Goal: Task Accomplishment & Management: Manage account settings

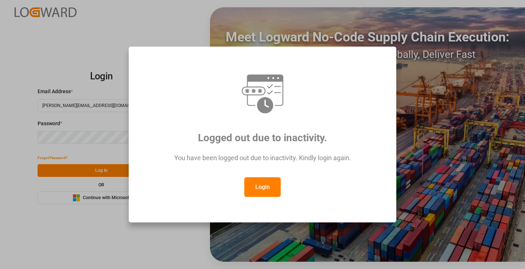
click at [264, 191] on button "Login" at bounding box center [262, 188] width 36 height 20
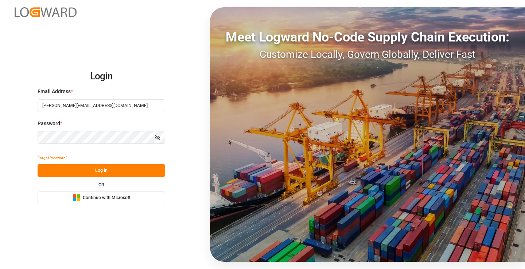
click at [122, 169] on button "Log In" at bounding box center [102, 170] width 128 height 13
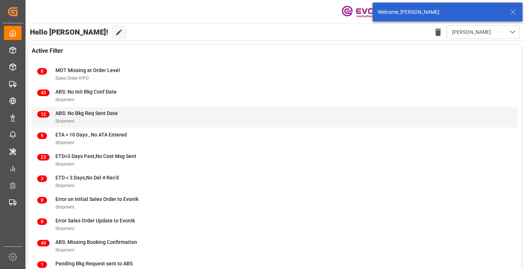
click at [75, 114] on span "ABS: No Bkg Req Sent Date" at bounding box center [86, 113] width 62 height 6
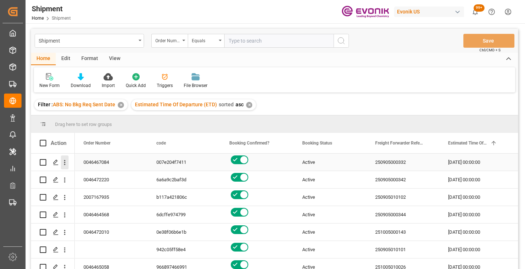
click at [66, 164] on icon "open menu" at bounding box center [65, 163] width 8 height 8
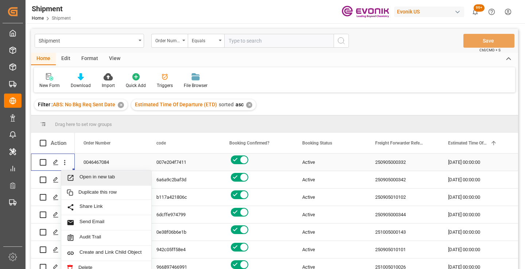
click at [95, 176] on span "Open in new tab" at bounding box center [112, 178] width 66 height 8
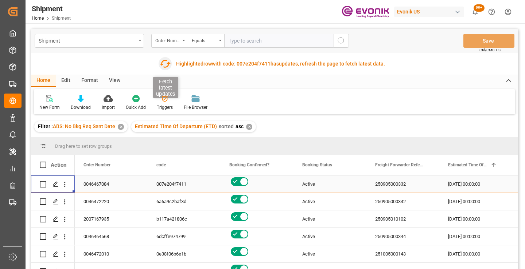
click at [165, 64] on icon "button" at bounding box center [165, 64] width 12 height 12
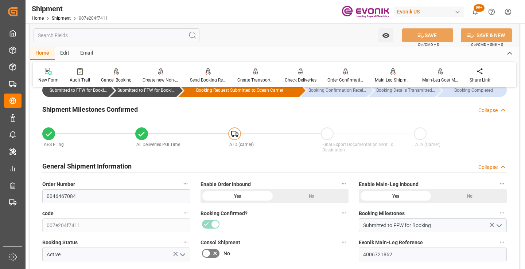
scroll to position [73, 0]
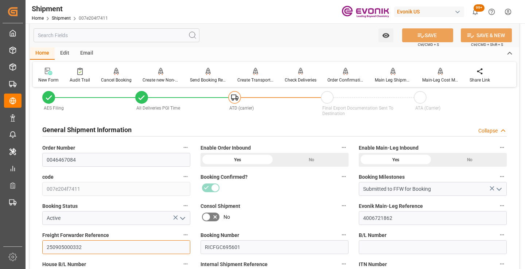
click at [73, 246] on input "250905000332" at bounding box center [116, 248] width 148 height 14
click at [144, 36] on input "text" at bounding box center [117, 35] width 166 height 14
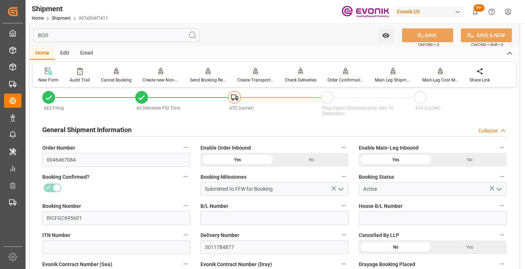
scroll to position [0, 0]
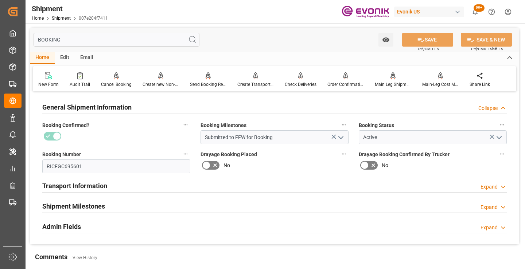
type input "BOOKING"
click at [125, 210] on div "Shipment Milestones Expand" at bounding box center [274, 206] width 464 height 14
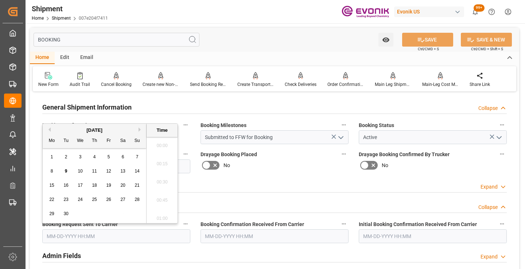
click at [148, 231] on input "text" at bounding box center [116, 237] width 148 height 14
click at [109, 156] on span "5" at bounding box center [109, 157] width 3 height 5
type input "[DATE] 00:00"
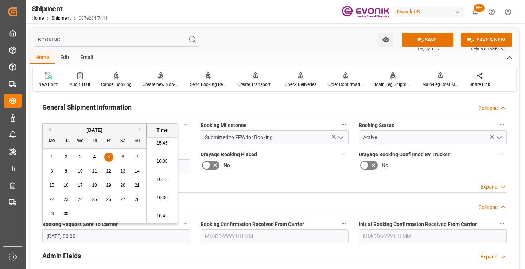
click at [241, 236] on input "text" at bounding box center [274, 237] width 148 height 14
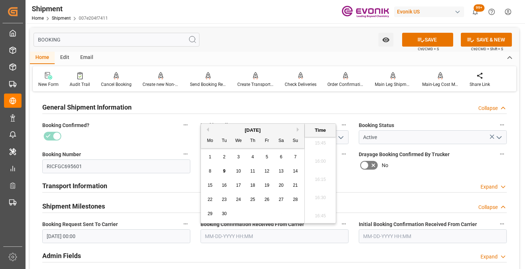
click at [266, 160] on span "5" at bounding box center [267, 157] width 3 height 5
type input "09-05-2025 00:00"
click at [408, 35] on button "SAVE" at bounding box center [427, 40] width 51 height 14
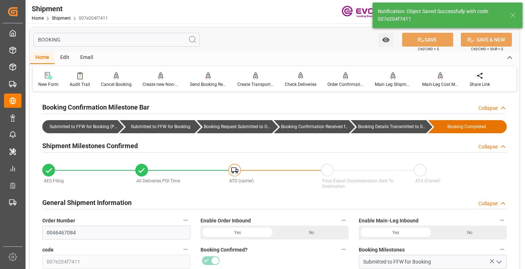
type input "Booking Details Transmitted to SAP"
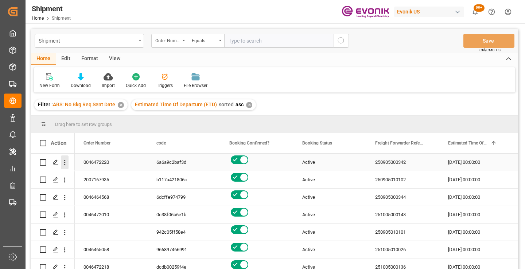
click at [64, 166] on icon "open menu" at bounding box center [65, 163] width 8 height 8
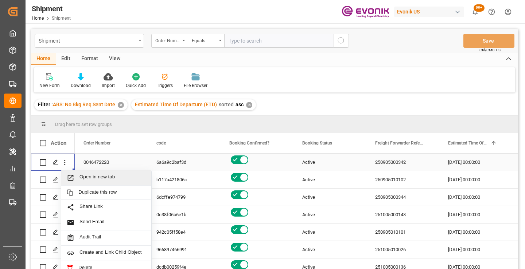
click at [100, 178] on span "Open in new tab" at bounding box center [112, 178] width 66 height 8
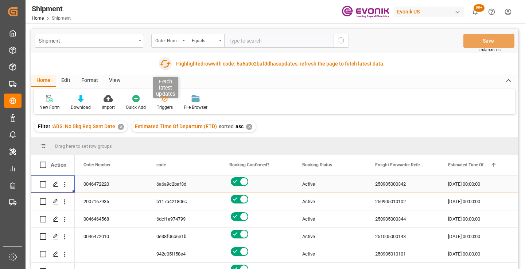
click at [163, 65] on icon "button" at bounding box center [165, 64] width 12 height 12
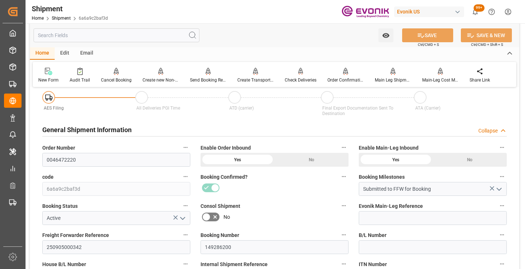
scroll to position [109, 0]
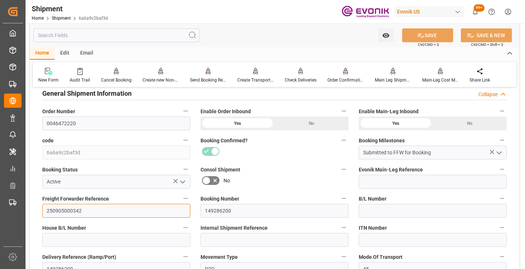
click at [68, 212] on input "250905000342" at bounding box center [116, 211] width 148 height 14
click at [135, 37] on input "text" at bounding box center [117, 35] width 166 height 14
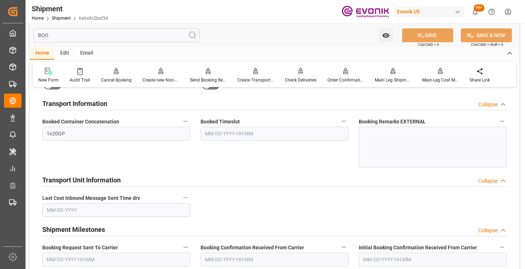
scroll to position [15, 0]
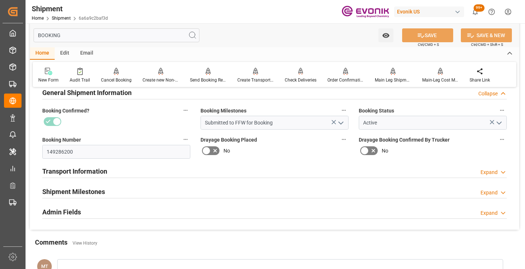
type input "BOOKING"
click at [125, 190] on div "Shipment Milestones Expand" at bounding box center [274, 191] width 464 height 14
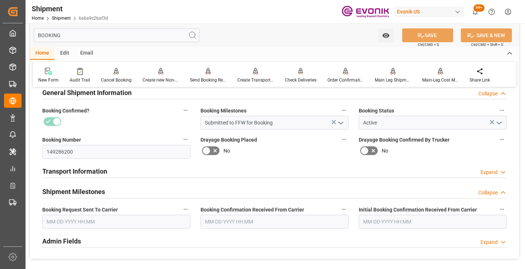
click at [102, 219] on input "text" at bounding box center [116, 222] width 148 height 14
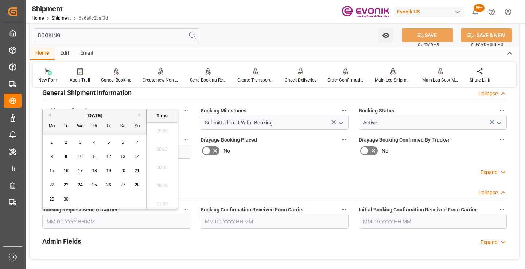
scroll to position [1151, 0]
click at [63, 157] on div "9" at bounding box center [66, 157] width 9 height 9
type input "[DATE] 00:00"
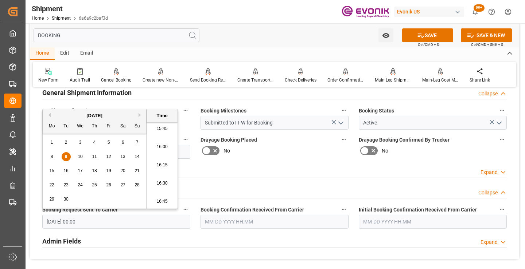
click at [259, 222] on input "text" at bounding box center [274, 222] width 148 height 14
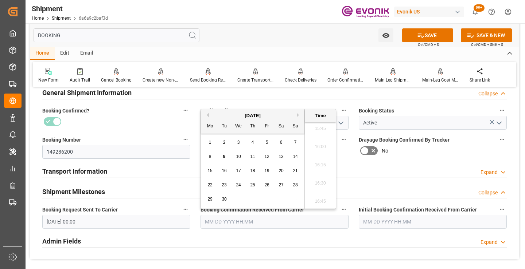
click at [225, 156] on span "9" at bounding box center [224, 156] width 3 height 5
type input "09-09-2025 00:00"
click at [424, 30] on button "SAVE" at bounding box center [427, 35] width 51 height 14
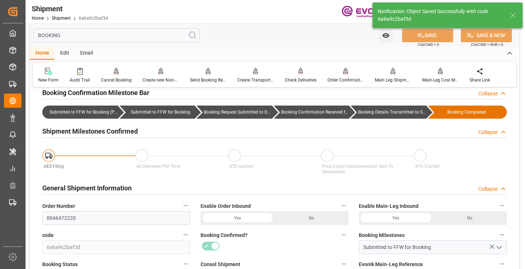
type input "Booking Details Transmitted to SAP"
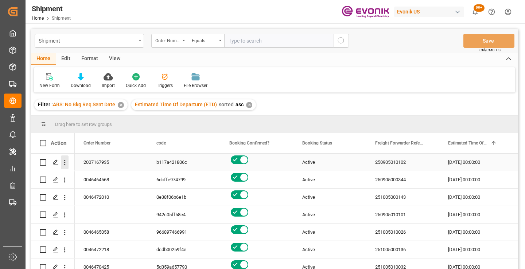
click at [64, 162] on icon "open menu" at bounding box center [65, 163] width 8 height 8
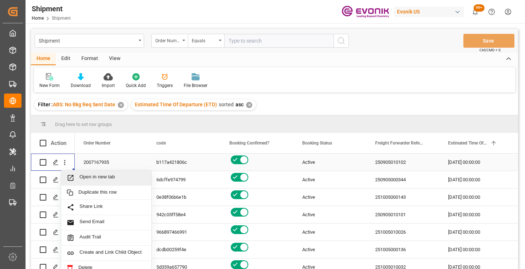
click at [93, 178] on span "Open in new tab" at bounding box center [112, 178] width 66 height 8
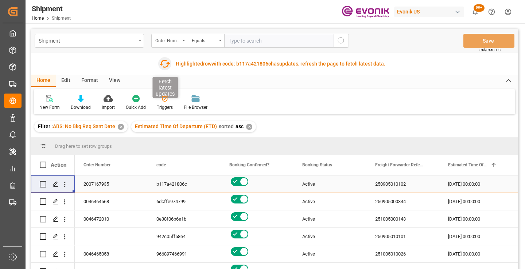
click at [164, 62] on icon "button" at bounding box center [165, 64] width 12 height 12
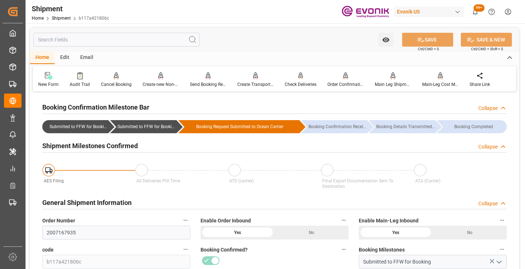
scroll to position [109, 0]
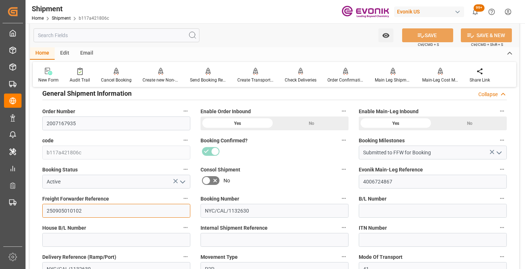
click at [68, 208] on input "250905010102" at bounding box center [116, 211] width 148 height 14
click at [123, 37] on input "text" at bounding box center [117, 35] width 166 height 14
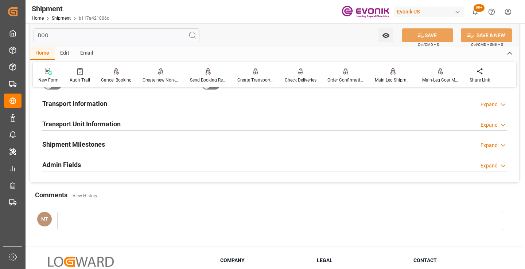
scroll to position [15, 0]
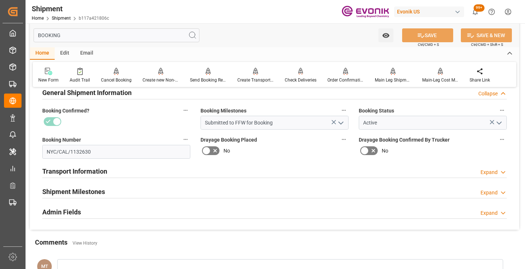
type input "BOOKING"
click at [93, 186] on div "Shipment Milestones" at bounding box center [73, 191] width 63 height 14
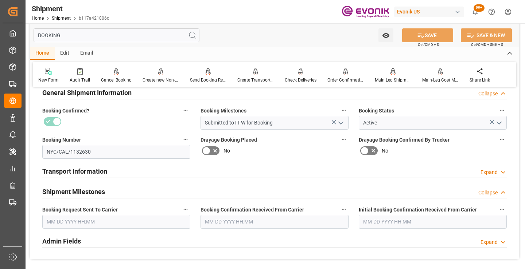
click at [114, 220] on input "text" at bounding box center [116, 222] width 148 height 14
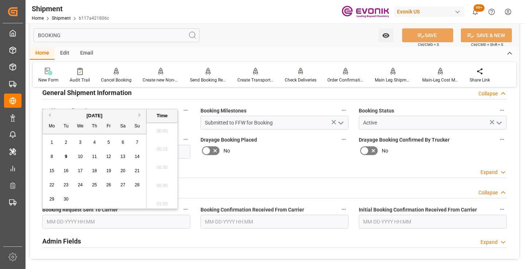
scroll to position [1151, 0]
click at [108, 142] on span "5" at bounding box center [109, 142] width 3 height 5
type input "09-05-2025 00:00"
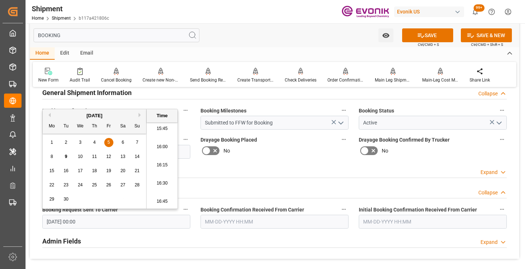
click at [247, 223] on input "text" at bounding box center [274, 222] width 148 height 14
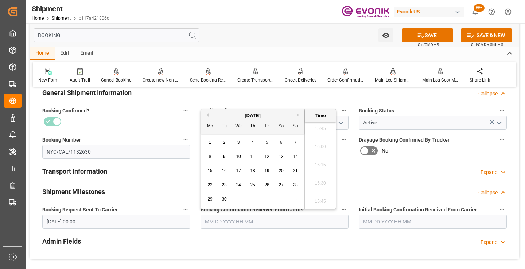
click at [225, 157] on span "9" at bounding box center [224, 156] width 3 height 5
type input "[DATE] 00:00"
click at [420, 36] on icon at bounding box center [421, 36] width 8 height 8
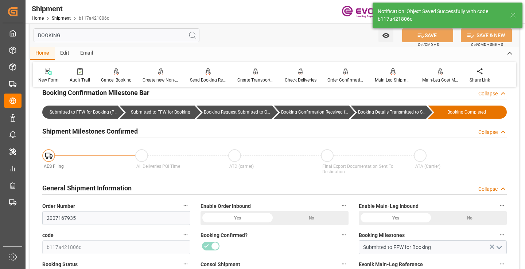
type input "Booking Details Transmitted to SAP"
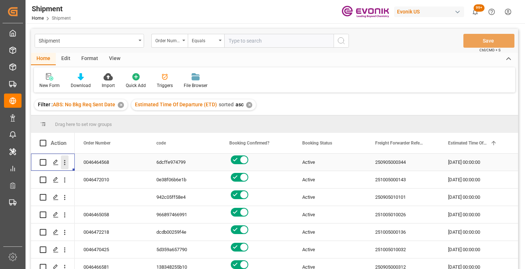
click at [65, 164] on icon "open menu" at bounding box center [65, 163] width 8 height 8
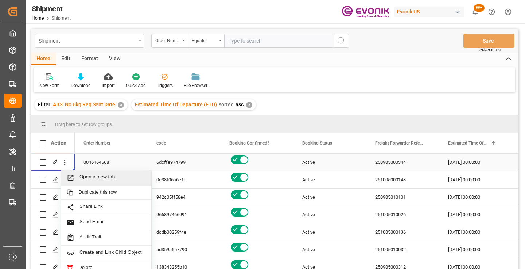
click at [86, 178] on span "Open in new tab" at bounding box center [112, 178] width 66 height 8
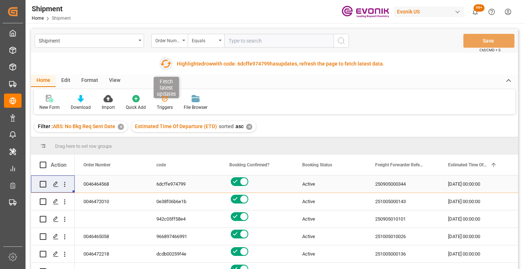
click at [165, 63] on icon "button" at bounding box center [166, 64] width 12 height 12
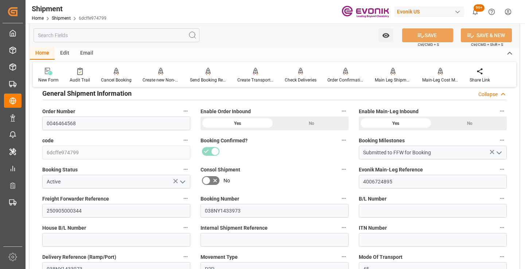
scroll to position [146, 0]
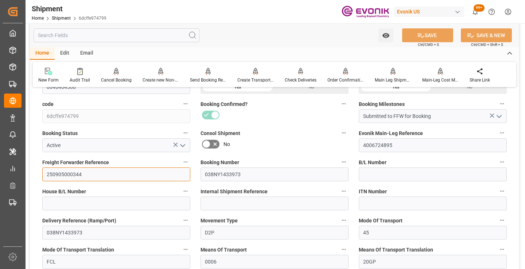
click at [66, 176] on input "250905000344" at bounding box center [116, 175] width 148 height 14
click at [136, 36] on input "text" at bounding box center [117, 35] width 166 height 14
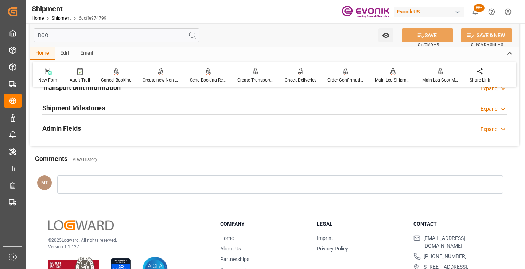
scroll to position [51, 0]
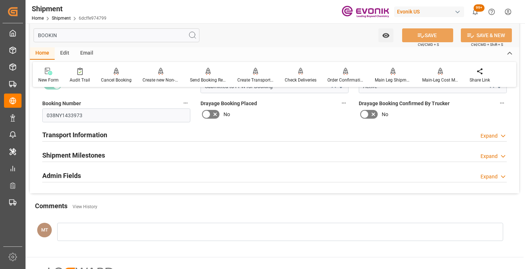
type input "BOOKIN"
click at [107, 156] on div "Shipment Milestones Expand" at bounding box center [274, 155] width 464 height 14
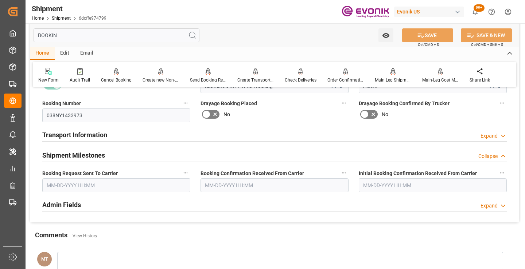
click at [108, 189] on input "text" at bounding box center [116, 186] width 148 height 14
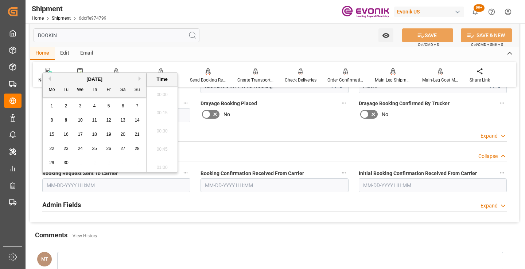
scroll to position [1151, 0]
click at [62, 120] on div "9" at bounding box center [66, 120] width 9 height 9
type input "[DATE] 00:00"
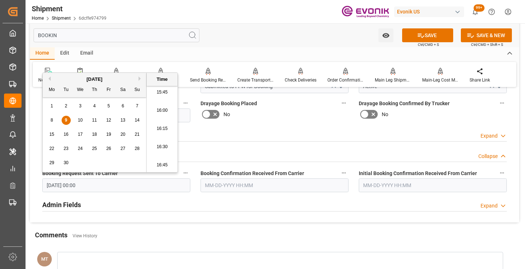
click at [236, 180] on input "text" at bounding box center [274, 186] width 148 height 14
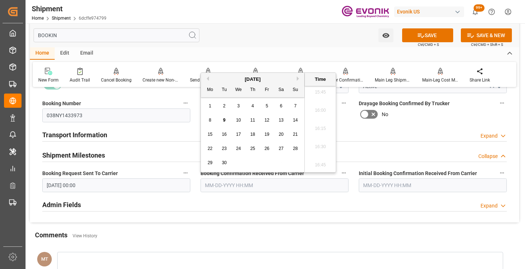
click at [225, 121] on span "9" at bounding box center [224, 120] width 3 height 5
type input "09-09-2025 00:00"
click at [430, 36] on button "SAVE" at bounding box center [427, 35] width 51 height 14
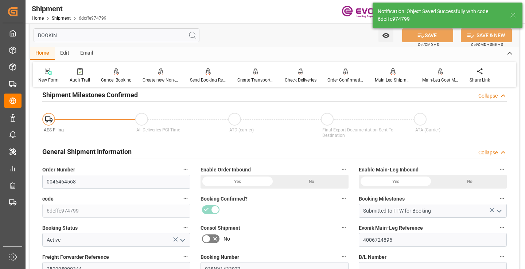
type input "Booking Details Transmitted to SAP"
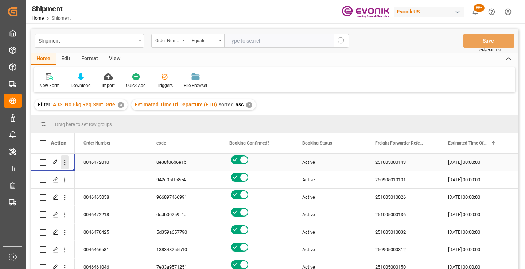
click at [64, 164] on icon "open menu" at bounding box center [65, 163] width 8 height 8
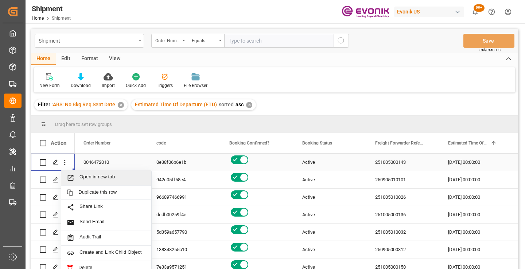
click at [89, 179] on span "Open in new tab" at bounding box center [112, 178] width 66 height 8
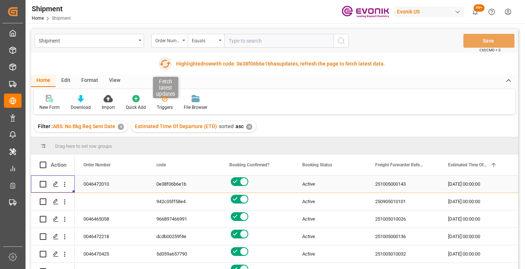
click at [165, 63] on icon "button" at bounding box center [165, 64] width 12 height 12
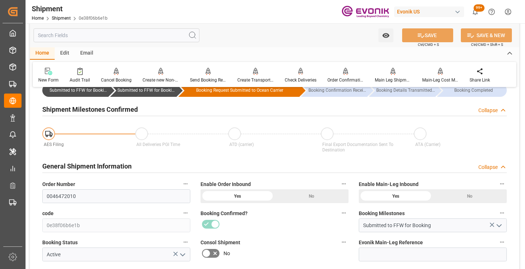
scroll to position [73, 0]
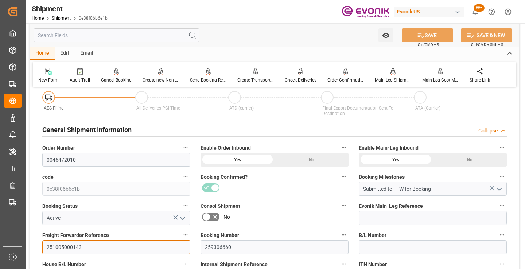
click at [71, 248] on input "251005000143" at bounding box center [116, 248] width 148 height 14
click at [123, 36] on input "text" at bounding box center [117, 35] width 166 height 14
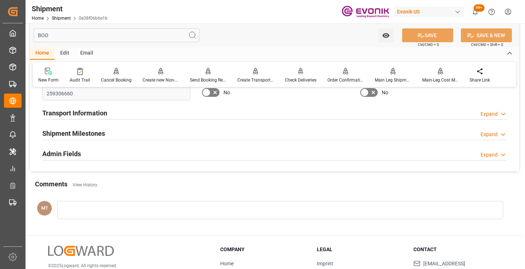
scroll to position [0, 0]
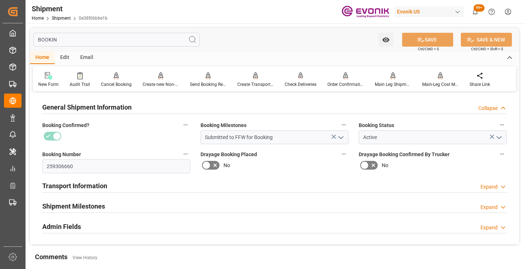
type input "BOOKIN"
click at [100, 196] on div "Transport Information Expand" at bounding box center [274, 186] width 475 height 20
click at [99, 202] on h2 "Shipment Milestones" at bounding box center [73, 207] width 63 height 10
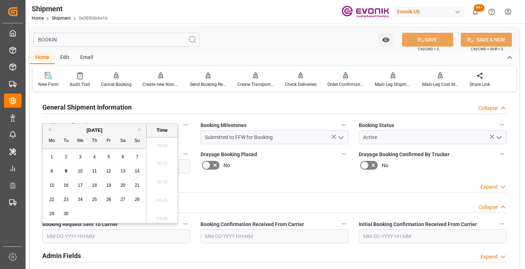
click at [105, 241] on input "text" at bounding box center [116, 237] width 148 height 14
click at [64, 172] on div "9" at bounding box center [66, 171] width 9 height 9
type input "[DATE] 00:00"
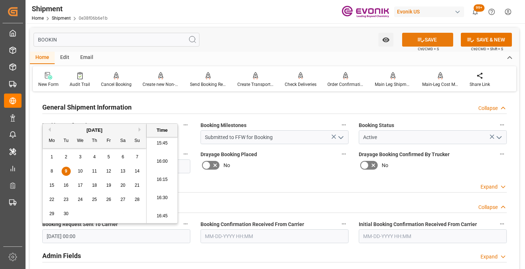
click at [410, 40] on button "SAVE" at bounding box center [427, 40] width 51 height 14
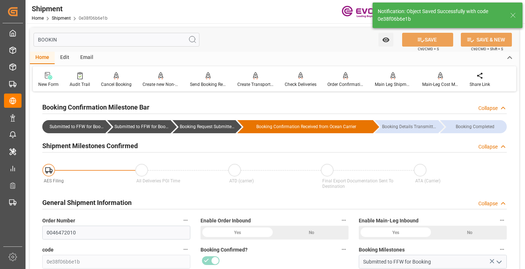
type input "Booking Request Submitted to Ocean Carrier"
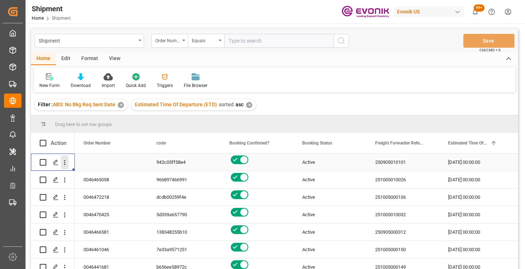
click at [65, 163] on icon "open menu" at bounding box center [64, 162] width 1 height 5
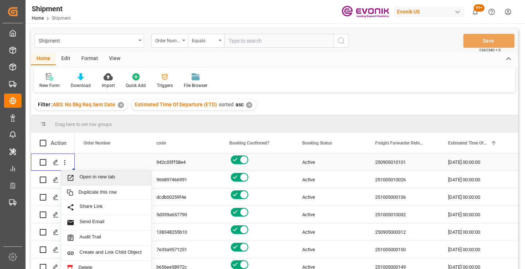
click at [98, 179] on span "Open in new tab" at bounding box center [112, 178] width 66 height 8
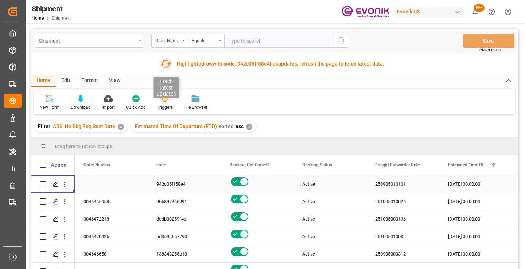
click at [165, 63] on icon "button" at bounding box center [166, 64] width 12 height 12
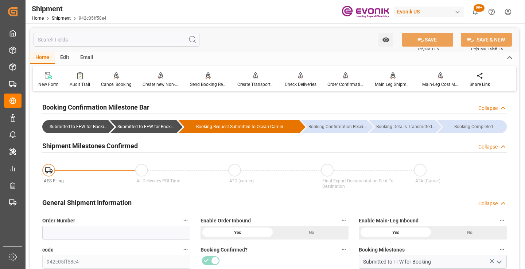
scroll to position [182, 0]
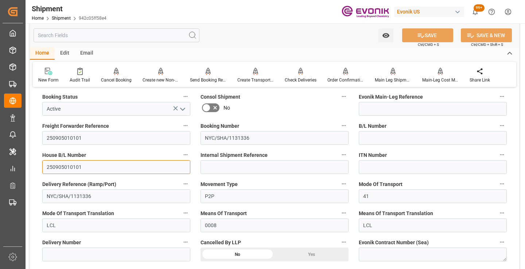
click at [65, 170] on input "250905010101" at bounding box center [116, 167] width 148 height 14
click at [143, 36] on input "text" at bounding box center [117, 35] width 166 height 14
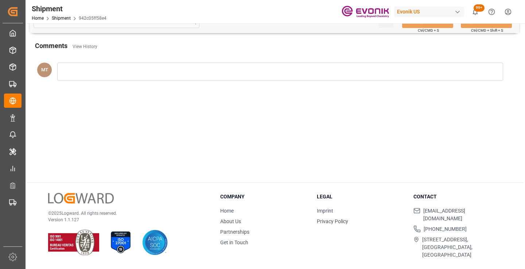
scroll to position [78, 0]
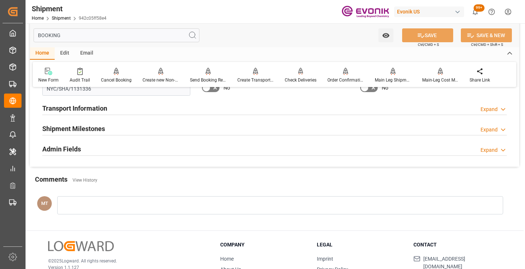
type input "BOOKING"
click at [95, 125] on h2 "Shipment Milestones" at bounding box center [73, 129] width 63 height 10
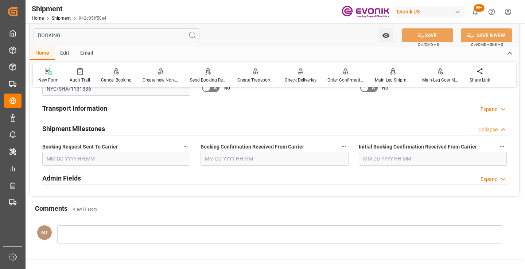
click at [104, 161] on input "text" at bounding box center [116, 159] width 148 height 14
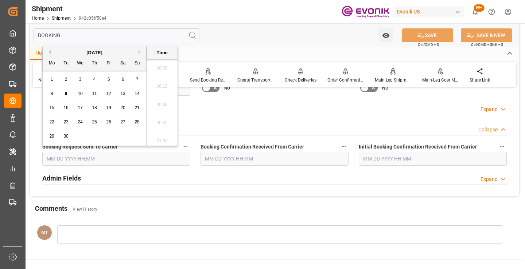
scroll to position [1151, 0]
click at [107, 82] on div "5" at bounding box center [108, 79] width 9 height 9
type input "[DATE] 00:00"
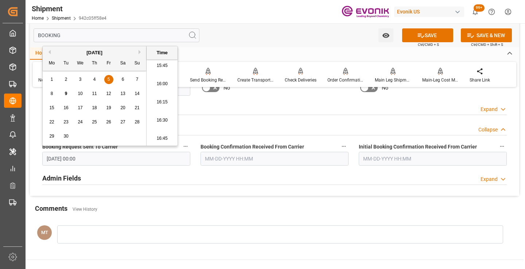
click at [236, 157] on input "text" at bounding box center [274, 159] width 148 height 14
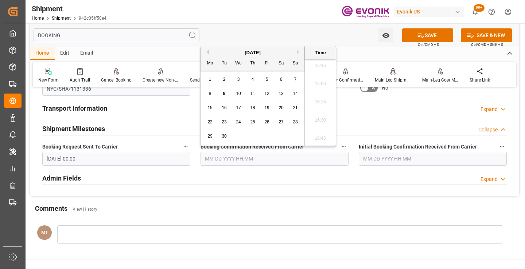
click at [267, 78] on span "5" at bounding box center [267, 79] width 3 height 5
type input "09-05-2025 00:00"
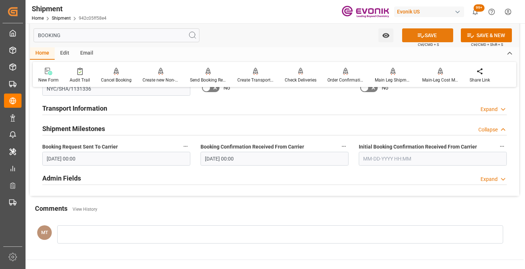
click at [428, 34] on button "SAVE" at bounding box center [427, 35] width 51 height 14
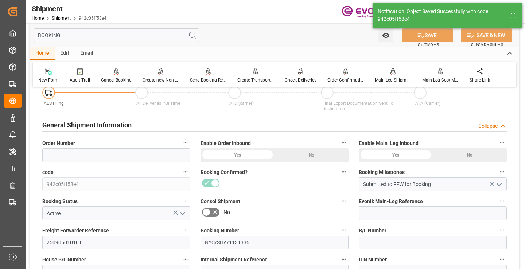
scroll to position [172, 0]
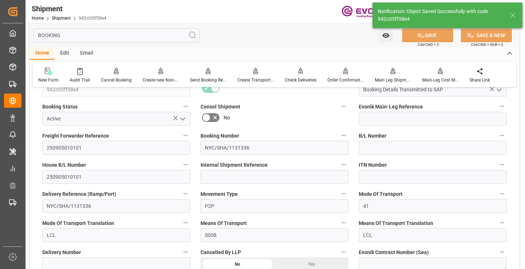
type input "Booking Details Transmitted to SAP"
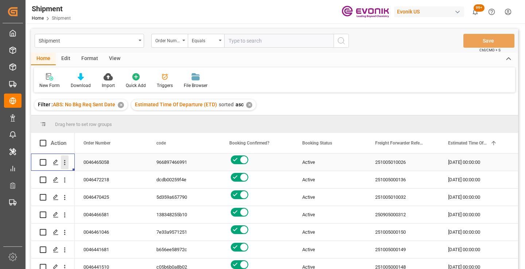
click at [64, 164] on icon "open menu" at bounding box center [65, 163] width 8 height 8
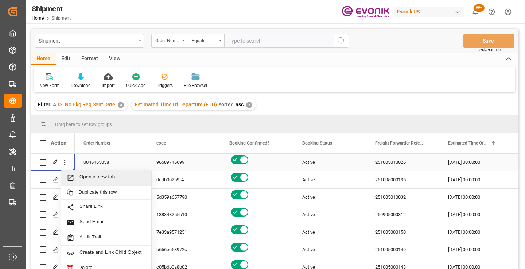
click at [87, 176] on span "Open in new tab" at bounding box center [112, 178] width 66 height 8
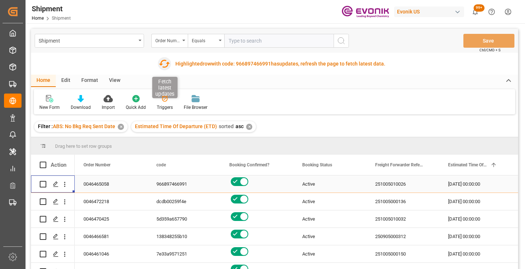
click at [165, 62] on icon "button" at bounding box center [165, 64] width 12 height 12
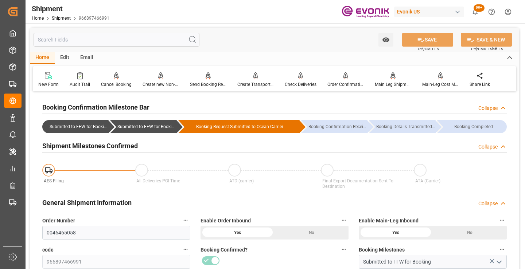
scroll to position [109, 0]
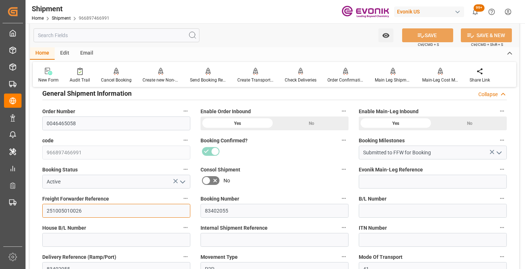
click at [68, 210] on input "251005010026" at bounding box center [116, 211] width 148 height 14
click at [116, 36] on input "text" at bounding box center [117, 35] width 166 height 14
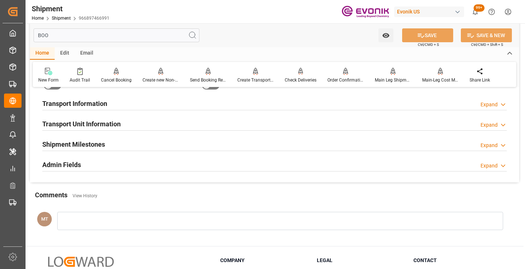
scroll to position [15, 0]
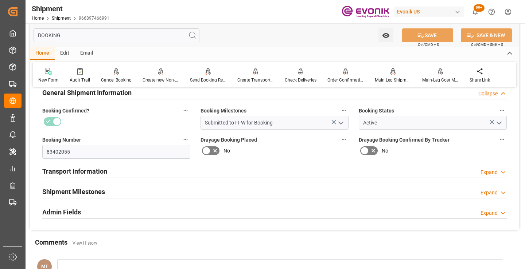
type input "BOOKING"
click at [78, 192] on h2 "Shipment Milestones" at bounding box center [73, 192] width 63 height 10
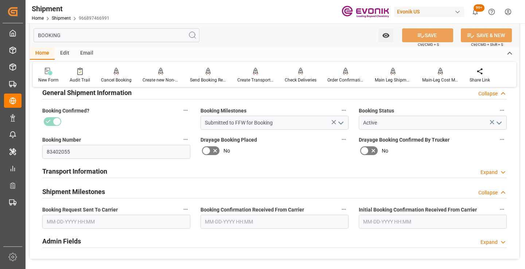
click at [94, 219] on input "text" at bounding box center [116, 222] width 148 height 14
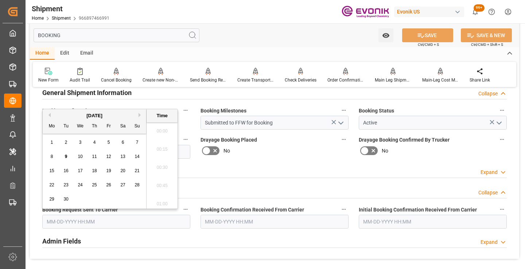
scroll to position [1169, 0]
click at [65, 141] on span "2" at bounding box center [66, 142] width 3 height 5
type input "09-02-2025 00:00"
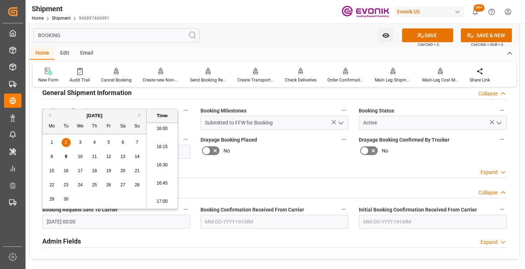
click at [250, 222] on input "text" at bounding box center [274, 222] width 148 height 14
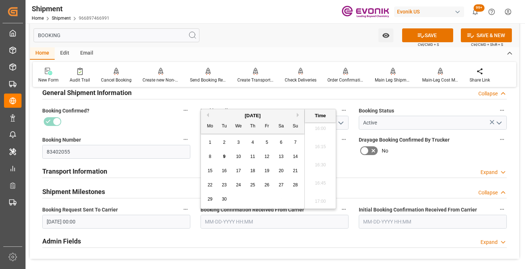
click at [253, 141] on span "4" at bounding box center [253, 142] width 3 height 5
type input "09-04-2025 00:00"
click at [430, 34] on button "SAVE" at bounding box center [427, 35] width 51 height 14
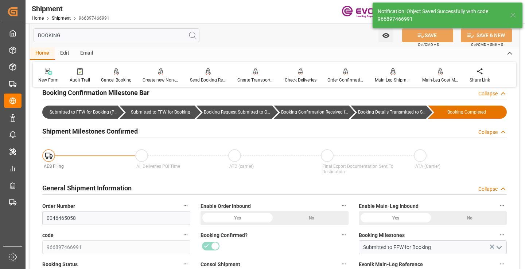
type input "Booking Details Transmitted to SAP"
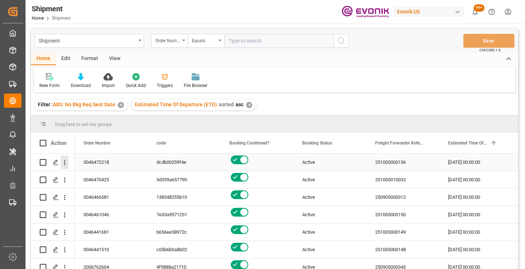
click at [65, 163] on icon "open menu" at bounding box center [64, 162] width 1 height 5
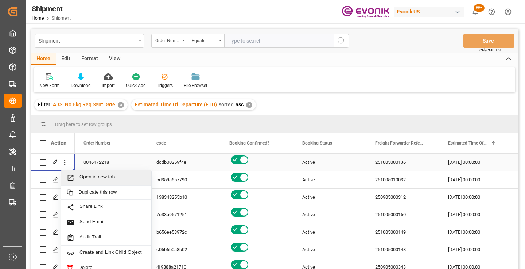
click at [103, 177] on span "Open in new tab" at bounding box center [112, 178] width 66 height 8
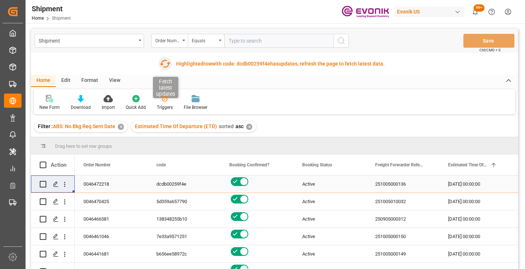
click at [168, 65] on icon "button" at bounding box center [165, 64] width 11 height 8
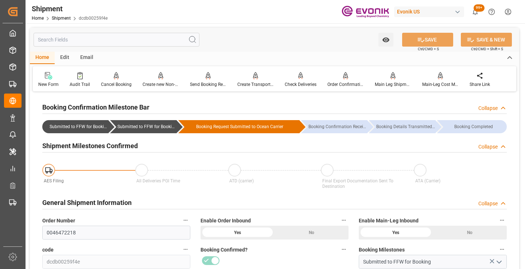
scroll to position [73, 0]
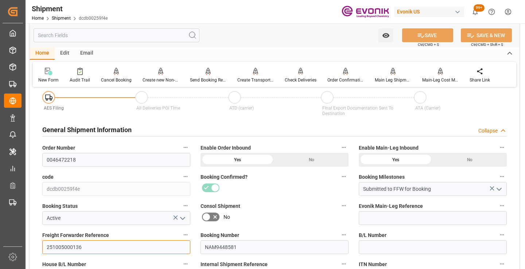
click at [63, 248] on input "251005000136" at bounding box center [116, 248] width 148 height 14
click at [132, 32] on input "text" at bounding box center [117, 35] width 166 height 14
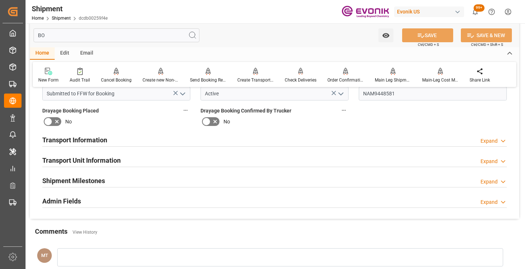
scroll to position [0, 0]
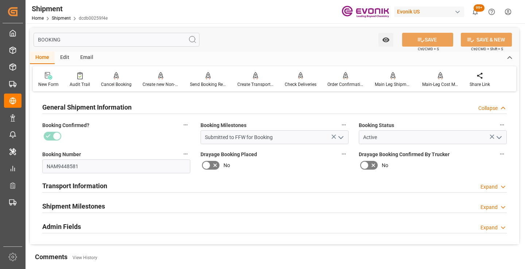
type input "BOOKING"
click at [97, 207] on h2 "Shipment Milestones" at bounding box center [73, 207] width 63 height 10
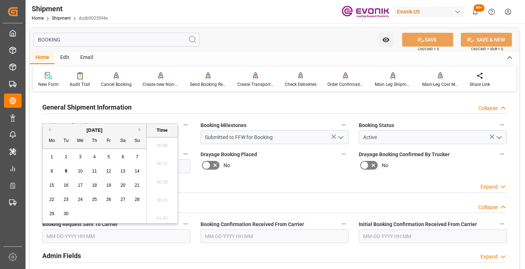
click at [96, 235] on input "text" at bounding box center [116, 237] width 148 height 14
click at [51, 169] on span "8" at bounding box center [52, 171] width 3 height 5
type input "09-08-2025 00:00"
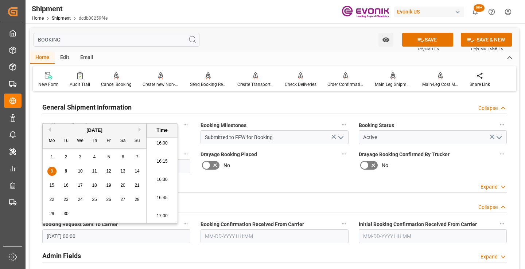
click at [229, 236] on input "text" at bounding box center [274, 237] width 148 height 14
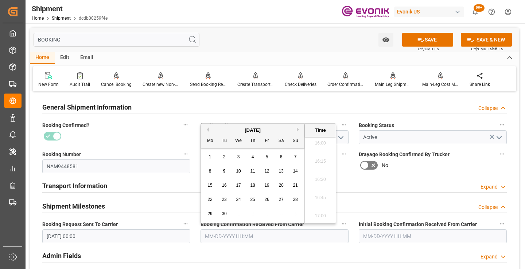
click at [225, 172] on span "9" at bounding box center [224, 171] width 3 height 5
type input "[DATE] 00:00"
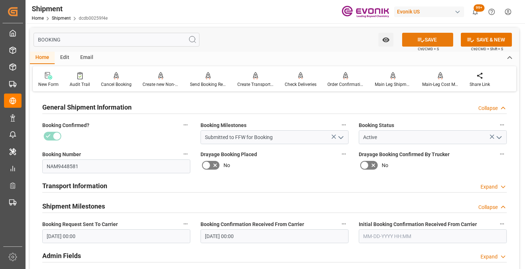
click at [417, 42] on icon at bounding box center [421, 40] width 8 height 8
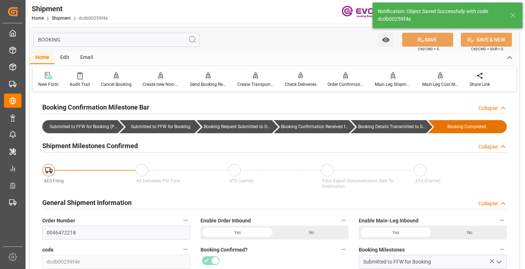
type input "Booking Details Transmitted to SAP"
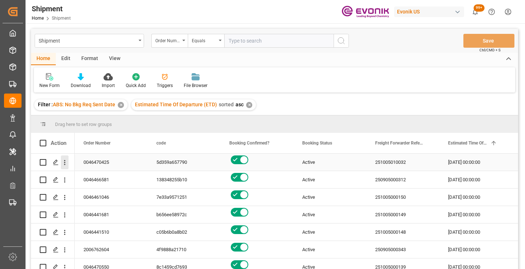
click at [65, 164] on icon "open menu" at bounding box center [65, 163] width 8 height 8
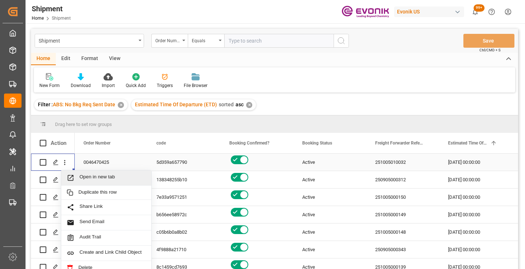
click at [91, 179] on span "Open in new tab" at bounding box center [112, 178] width 66 height 8
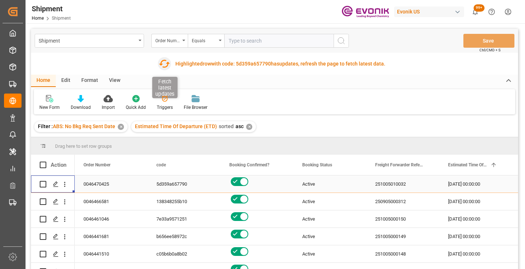
click at [163, 64] on icon "button" at bounding box center [165, 64] width 12 height 12
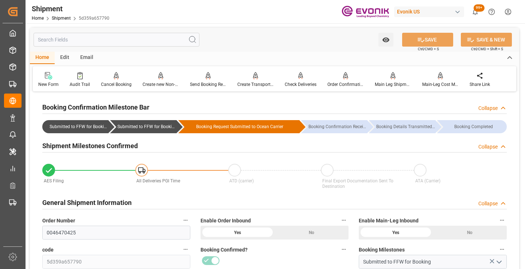
scroll to position [146, 0]
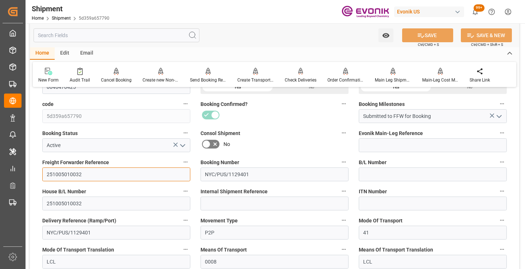
click at [65, 174] on input "251005010032" at bounding box center [116, 175] width 148 height 14
click at [135, 36] on input "text" at bounding box center [117, 35] width 166 height 14
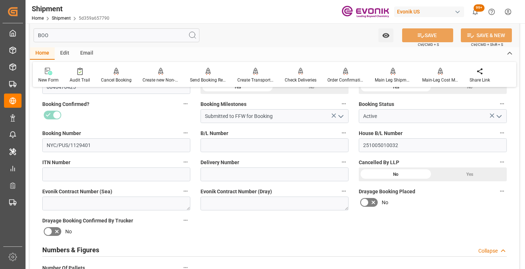
scroll to position [51, 0]
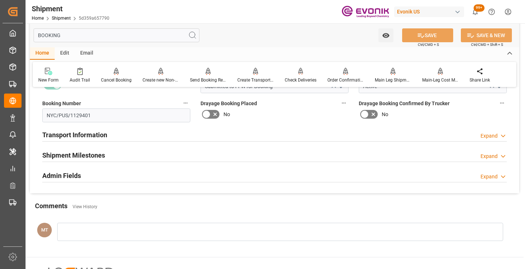
type input "BOOKING"
click at [106, 156] on div "Shipment Milestones Expand" at bounding box center [274, 155] width 464 height 14
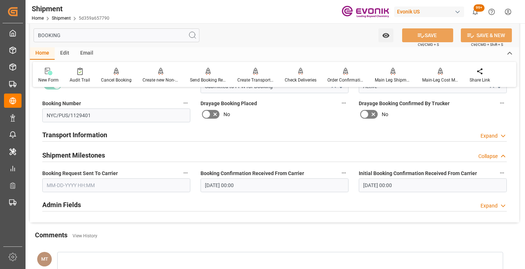
click at [80, 187] on input "text" at bounding box center [116, 186] width 148 height 14
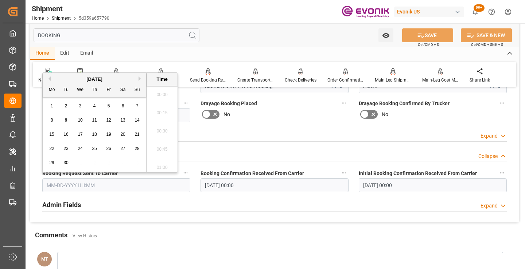
scroll to position [1169, 0]
click at [50, 105] on div "1" at bounding box center [51, 106] width 9 height 9
type input "09-01-2025 00:00"
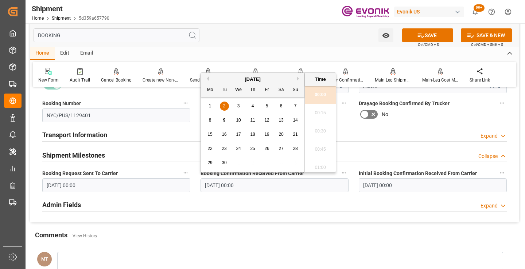
click at [251, 186] on input "09-02-2025 00:00" at bounding box center [274, 186] width 148 height 14
click at [238, 106] on span "3" at bounding box center [238, 106] width 3 height 5
type input "09-03-2025 00:00"
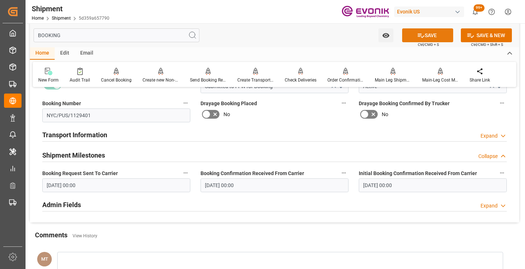
click at [417, 32] on icon at bounding box center [421, 36] width 8 height 8
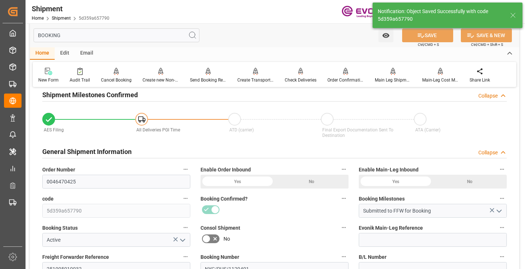
type input "Booking Details Transmitted to SAP"
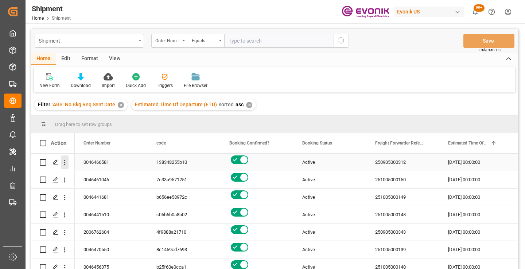
click at [63, 158] on button "open menu" at bounding box center [65, 163] width 8 height 14
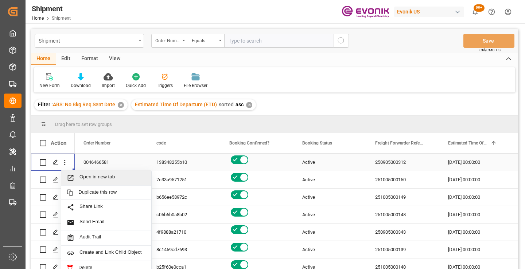
click at [97, 179] on span "Open in new tab" at bounding box center [112, 178] width 66 height 8
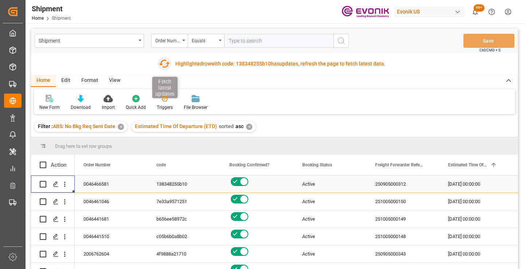
click at [164, 64] on icon "button" at bounding box center [165, 64] width 12 height 12
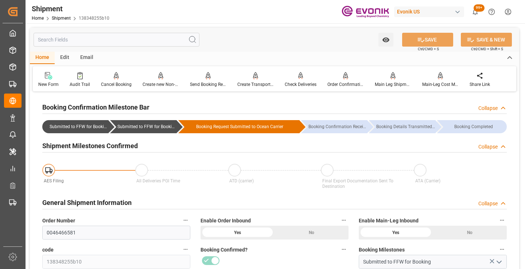
scroll to position [73, 0]
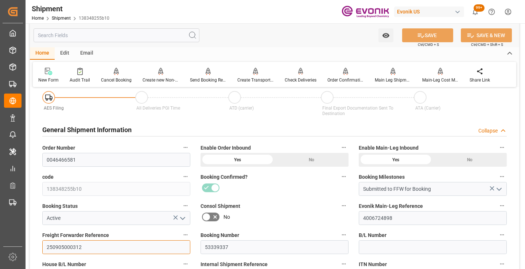
click at [71, 248] on input "250905000312" at bounding box center [116, 248] width 148 height 14
click at [144, 37] on input "text" at bounding box center [117, 35] width 166 height 14
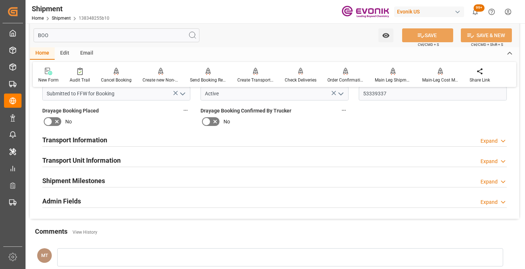
scroll to position [0, 0]
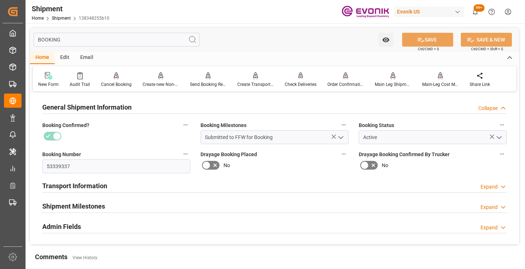
type input "BOOKING"
click at [136, 202] on div "Shipment Milestones Expand" at bounding box center [274, 206] width 464 height 14
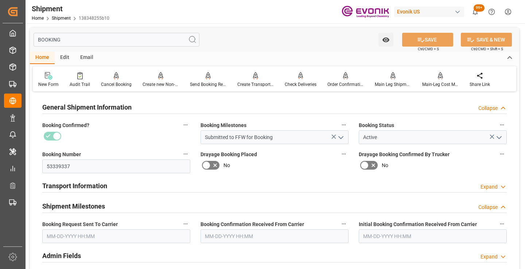
click at [99, 229] on label "Booking Request Sent To Carrier" at bounding box center [116, 224] width 148 height 10
click at [181, 229] on button "Booking Request Sent To Carrier" at bounding box center [185, 223] width 9 height 9
click at [101, 234] on div at bounding box center [262, 134] width 525 height 269
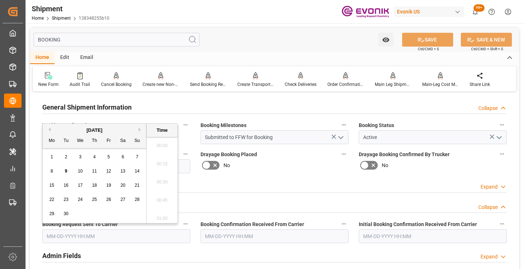
click at [87, 239] on input "text" at bounding box center [116, 237] width 148 height 14
click at [122, 159] on span "6" at bounding box center [123, 157] width 3 height 5
type input "09-06-2025 00:00"
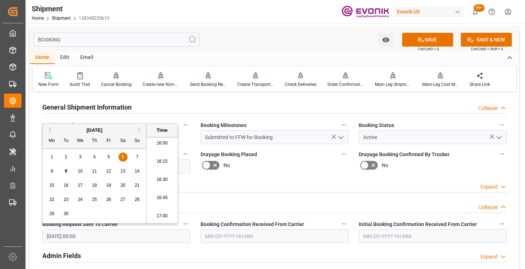
click at [228, 235] on input "text" at bounding box center [274, 237] width 148 height 14
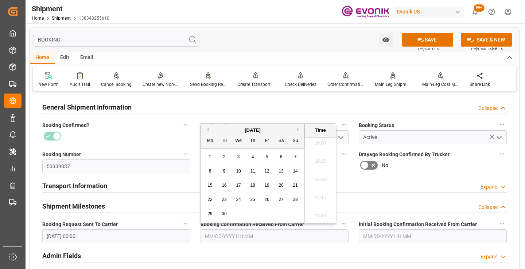
click at [210, 171] on span "8" at bounding box center [210, 171] width 3 height 5
type input "09-08-2025 00:00"
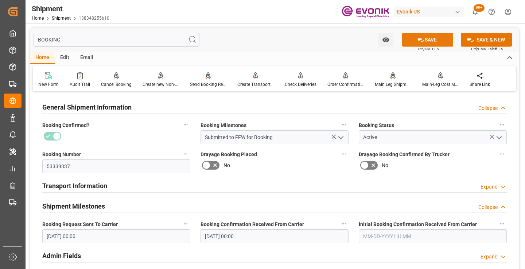
click at [418, 41] on icon at bounding box center [421, 40] width 7 height 4
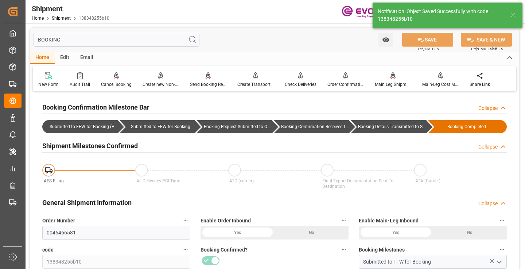
type input "Booking Details Transmitted to SAP"
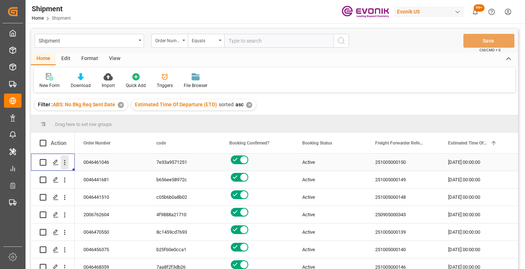
click at [64, 163] on icon "open menu" at bounding box center [64, 162] width 1 height 5
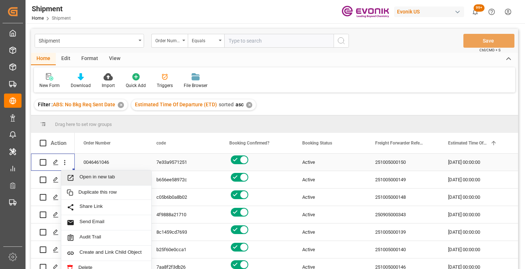
click at [94, 179] on span "Open in new tab" at bounding box center [112, 178] width 66 height 8
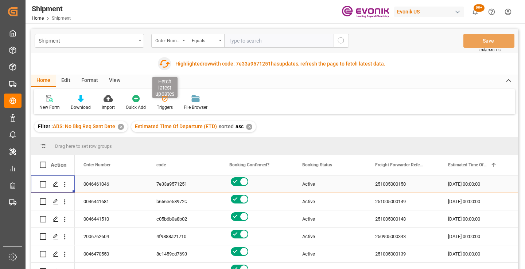
click at [163, 65] on icon "button" at bounding box center [165, 64] width 12 height 12
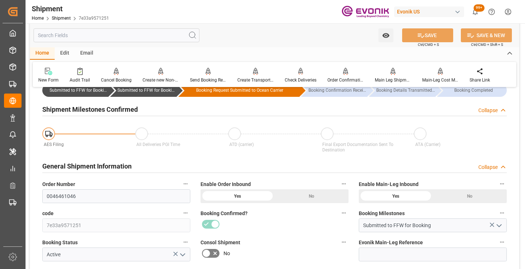
scroll to position [73, 0]
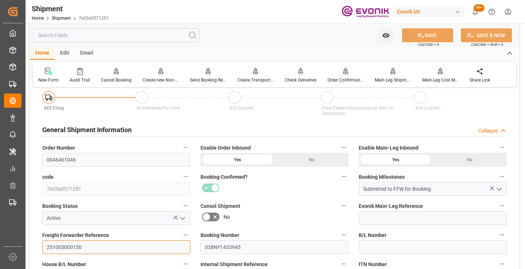
click at [66, 248] on input "251005000150" at bounding box center [116, 248] width 148 height 14
click at [128, 36] on input "text" at bounding box center [117, 35] width 166 height 14
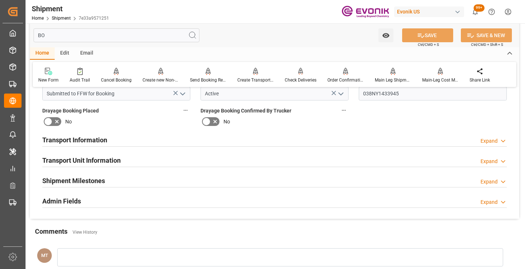
scroll to position [0, 0]
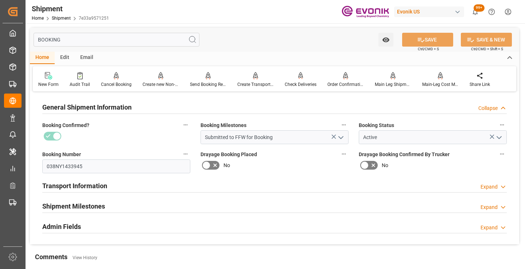
type input "BOOKING"
click at [100, 204] on h2 "Shipment Milestones" at bounding box center [73, 207] width 63 height 10
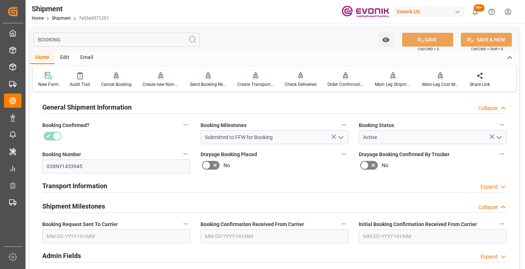
click at [96, 232] on input "text" at bounding box center [116, 237] width 148 height 14
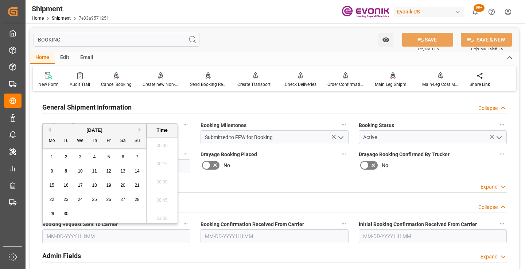
scroll to position [1169, 0]
click at [66, 172] on span "9" at bounding box center [66, 171] width 3 height 5
type input "[DATE] 00:00"
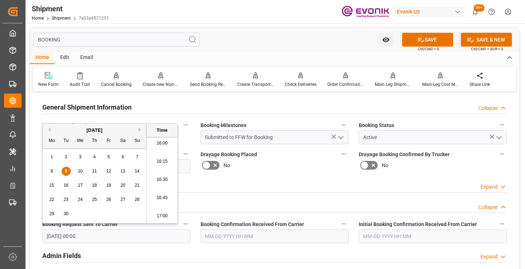
click at [232, 238] on input "text" at bounding box center [274, 237] width 148 height 14
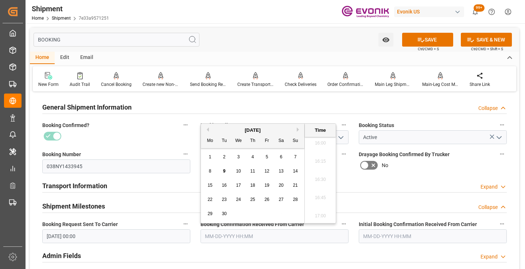
click at [223, 171] on span "9" at bounding box center [224, 171] width 3 height 5
type input "09-09-2025 00:00"
click at [429, 41] on button "SAVE" at bounding box center [427, 40] width 51 height 14
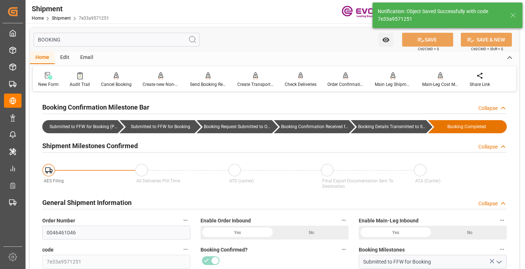
type input "Booking Details Transmitted to SAP"
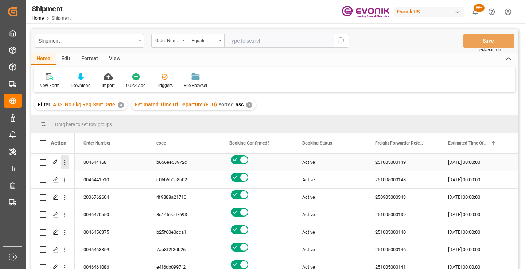
click at [64, 166] on icon "open menu" at bounding box center [65, 163] width 8 height 8
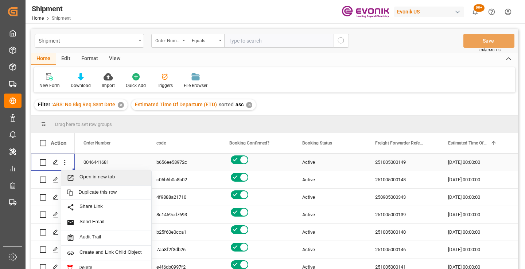
click at [91, 179] on span "Open in new tab" at bounding box center [112, 178] width 66 height 8
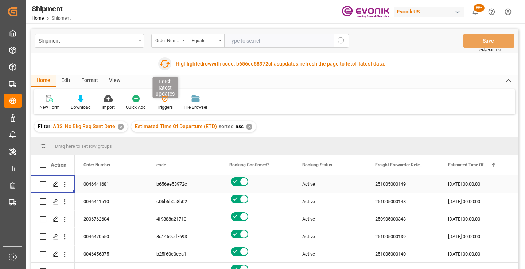
click at [163, 63] on icon "button" at bounding box center [165, 64] width 12 height 12
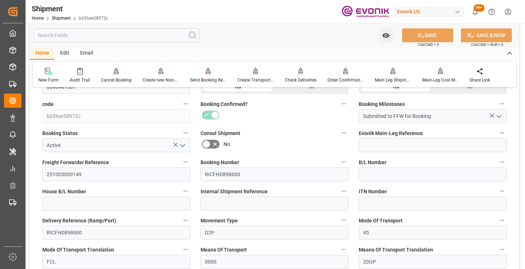
scroll to position [182, 0]
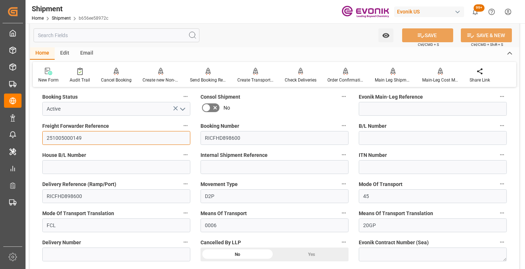
click at [74, 138] on input "251005000149" at bounding box center [116, 138] width 148 height 14
click at [120, 35] on input "text" at bounding box center [117, 35] width 166 height 14
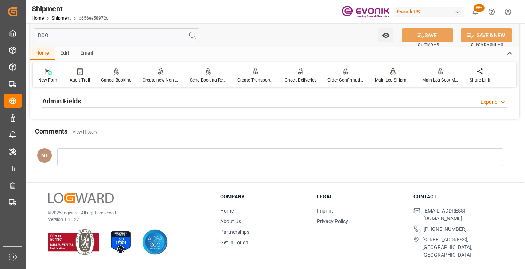
scroll to position [87, 0]
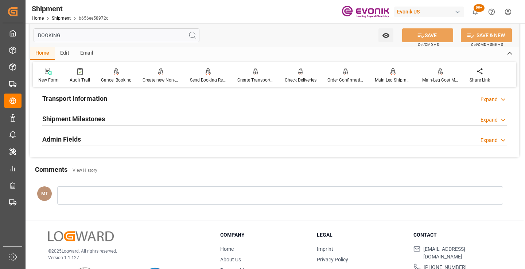
type input "BOOKING"
click at [99, 121] on h2 "Shipment Milestones" at bounding box center [73, 119] width 63 height 10
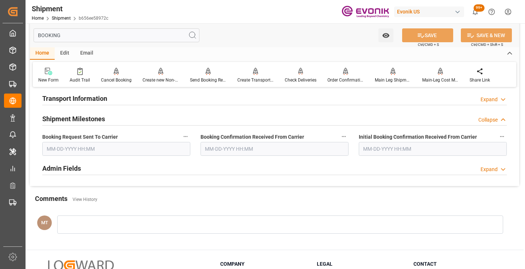
click at [86, 150] on input "text" at bounding box center [116, 149] width 148 height 14
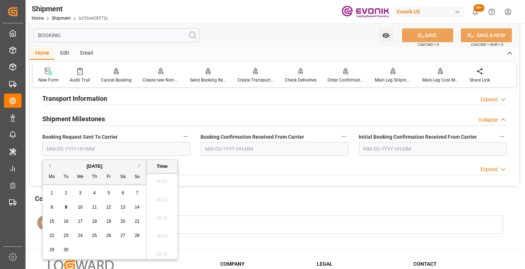
scroll to position [1169, 0]
click at [65, 207] on span "9" at bounding box center [66, 207] width 3 height 5
type input "09-09-2025 00:00"
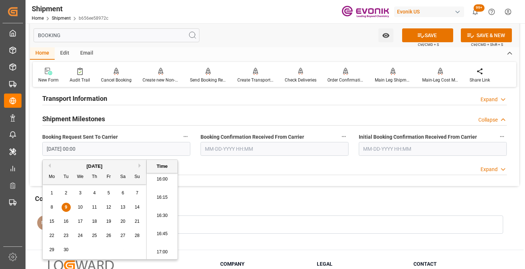
click at [262, 143] on input "text" at bounding box center [274, 149] width 148 height 14
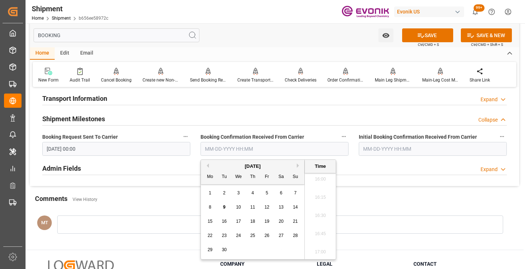
click at [223, 206] on span "9" at bounding box center [224, 207] width 3 height 5
type input "[DATE] 00:00"
click at [428, 36] on button "SAVE" at bounding box center [427, 35] width 51 height 14
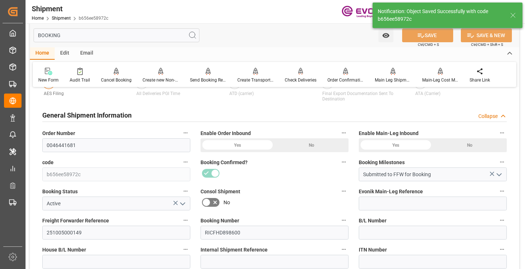
type input "Booking Details Transmitted to SAP"
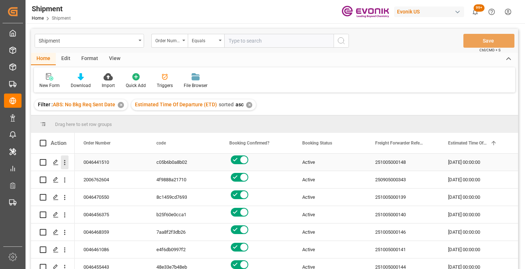
click at [63, 163] on icon "open menu" at bounding box center [65, 163] width 8 height 8
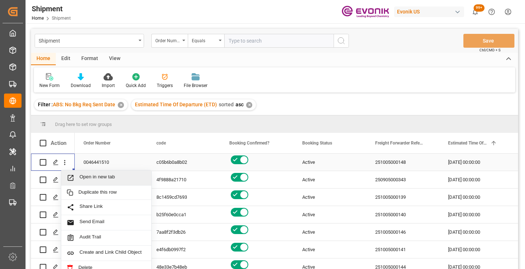
click at [91, 180] on span "Open in new tab" at bounding box center [112, 178] width 66 height 8
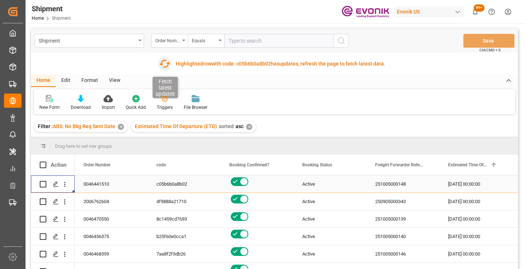
click at [163, 66] on icon "button" at bounding box center [165, 64] width 12 height 12
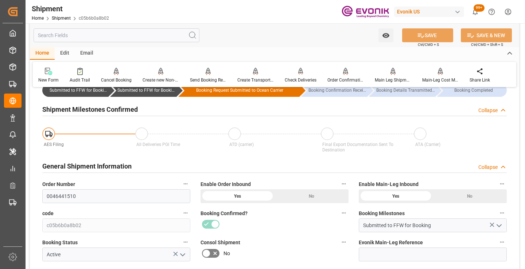
scroll to position [73, 0]
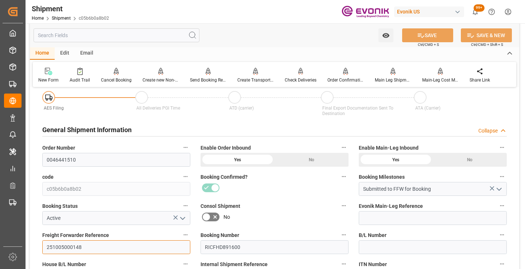
click at [70, 245] on input "251005000148" at bounding box center [116, 248] width 148 height 14
click at [131, 36] on input "text" at bounding box center [117, 35] width 166 height 14
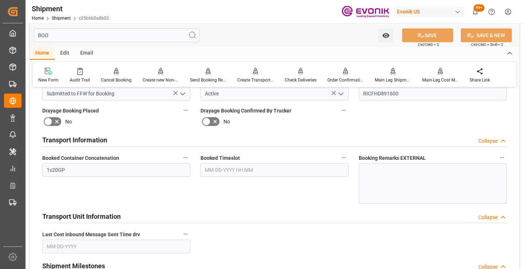
scroll to position [0, 0]
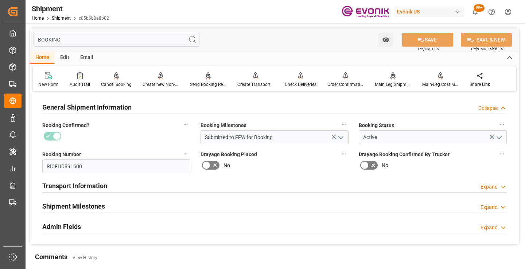
type input "BOOKING"
click at [101, 213] on div at bounding box center [274, 213] width 464 height 0
click at [100, 204] on h2 "Shipment Milestones" at bounding box center [73, 207] width 63 height 10
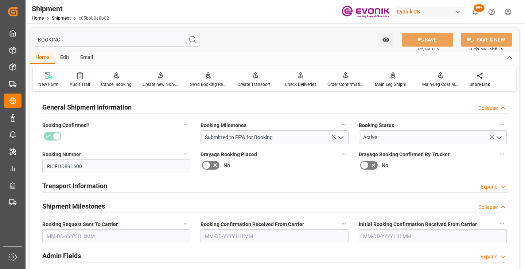
click at [87, 240] on input "text" at bounding box center [116, 237] width 148 height 14
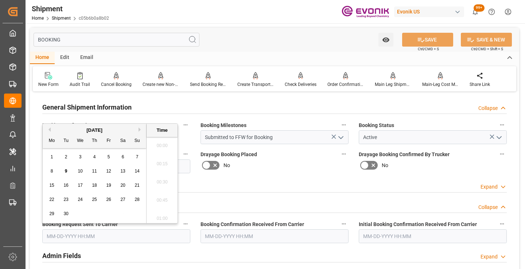
scroll to position [1169, 0]
click at [67, 172] on span "9" at bounding box center [66, 171] width 3 height 5
type input "[DATE] 00:00"
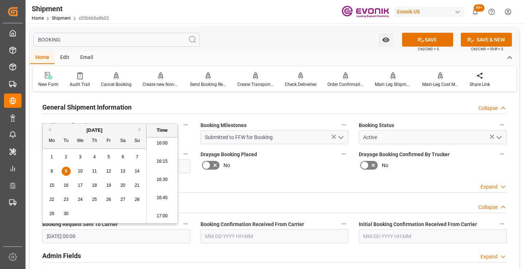
click at [249, 234] on input "text" at bounding box center [274, 237] width 148 height 14
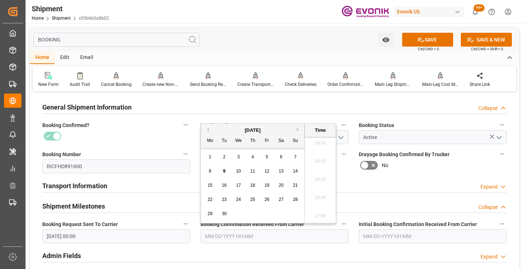
click at [225, 171] on span "9" at bounding box center [224, 171] width 3 height 5
type input "[DATE] 00:00"
click at [430, 40] on button "SAVE" at bounding box center [427, 40] width 51 height 14
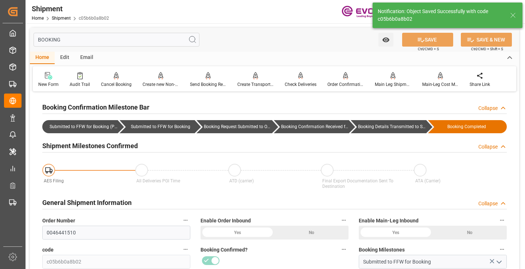
type input "Booking Details Transmitted to SAP"
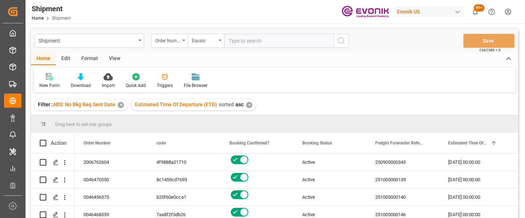
click at [477, 102] on div "Filter : ABS: No Bkg Req Sent Date ✕ Estimated Time Of Departure (ETD) sorted a…" at bounding box center [274, 105] width 487 height 20
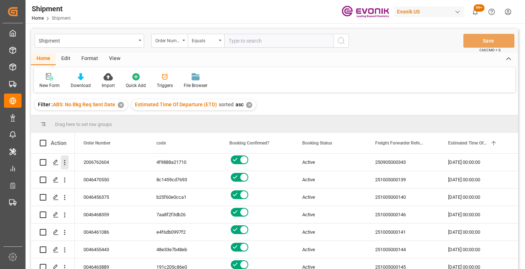
click at [62, 161] on icon "open menu" at bounding box center [65, 163] width 8 height 8
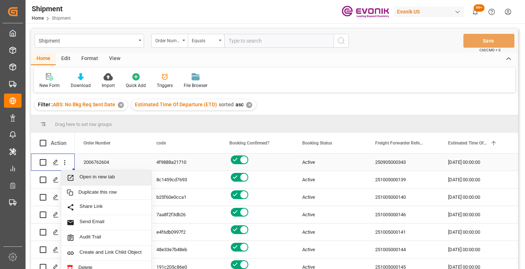
click at [114, 180] on span "Open in new tab" at bounding box center [112, 178] width 66 height 8
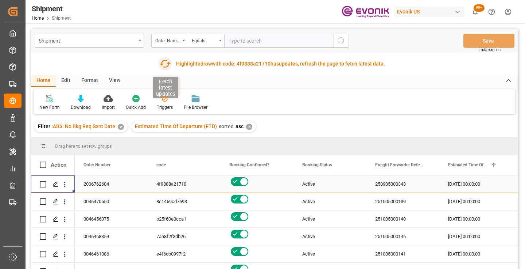
click at [163, 63] on icon "button" at bounding box center [165, 64] width 12 height 12
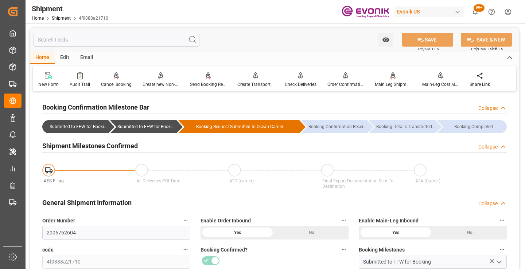
scroll to position [73, 0]
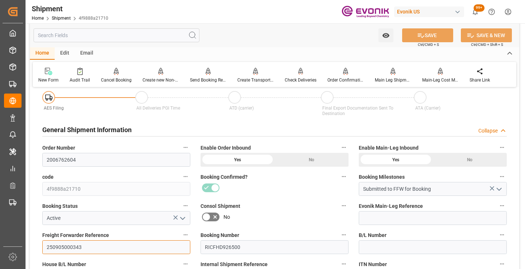
click at [71, 248] on input "250905000343" at bounding box center [116, 248] width 148 height 14
click at [132, 36] on input "text" at bounding box center [117, 35] width 166 height 14
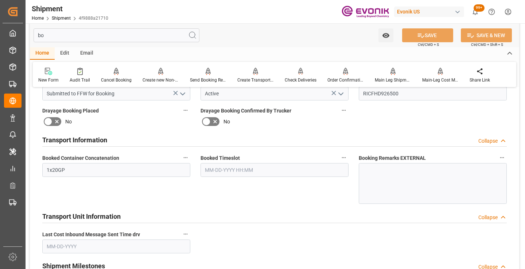
scroll to position [0, 0]
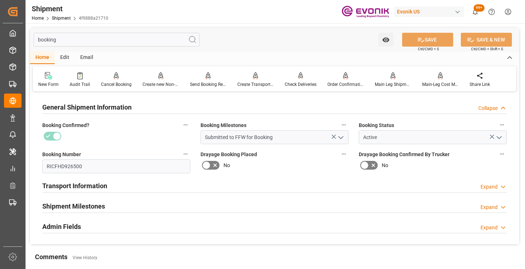
type input "booking"
click at [93, 206] on h2 "Shipment Milestones" at bounding box center [73, 207] width 63 height 10
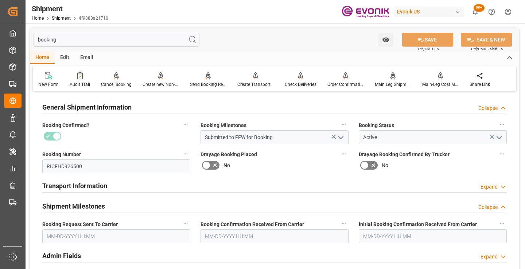
click at [106, 234] on input "text" at bounding box center [116, 237] width 148 height 14
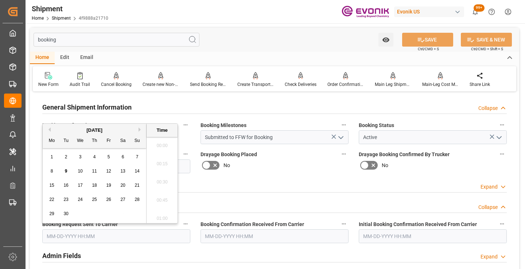
scroll to position [1187, 0]
click at [65, 173] on span "9" at bounding box center [66, 171] width 3 height 5
type input "[DATE] 00:00"
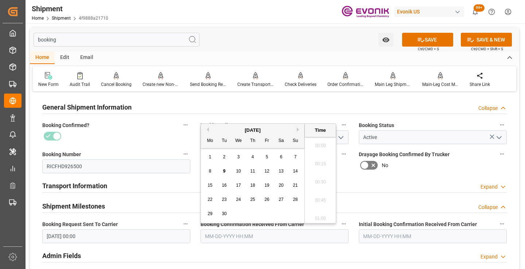
click at [224, 239] on input "text" at bounding box center [274, 237] width 148 height 14
click at [226, 172] on div "9" at bounding box center [224, 171] width 9 height 9
type input "[DATE] 00:00"
click at [430, 39] on button "SAVE" at bounding box center [427, 40] width 51 height 14
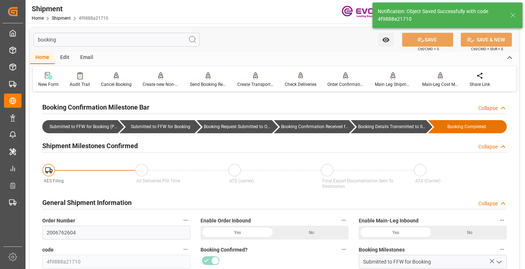
type input "Booking Details Transmitted to SAP"
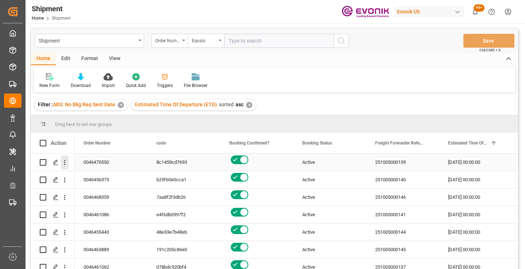
click at [64, 163] on icon "open menu" at bounding box center [65, 163] width 8 height 8
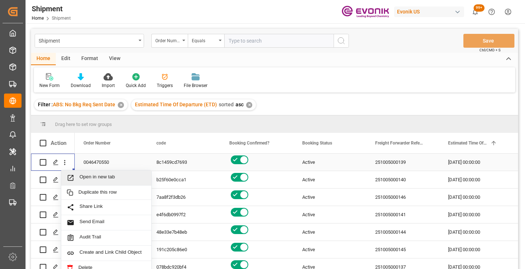
click at [97, 181] on span "Open in new tab" at bounding box center [112, 178] width 66 height 8
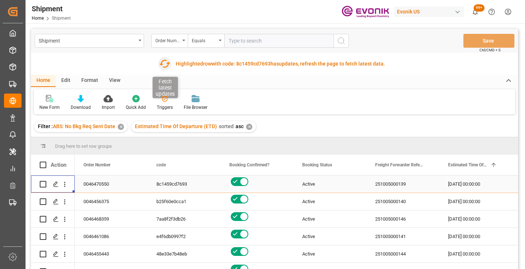
click at [165, 66] on icon "button" at bounding box center [165, 64] width 12 height 12
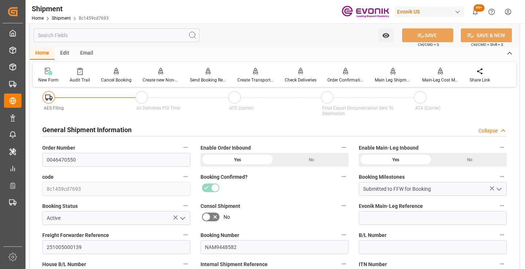
scroll to position [109, 0]
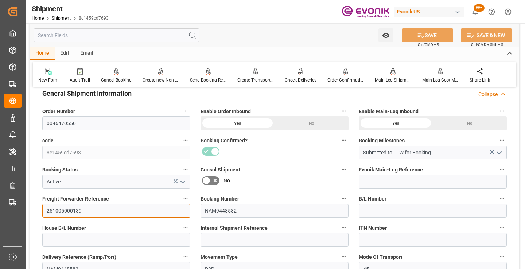
click at [77, 209] on input "251005000139" at bounding box center [116, 211] width 148 height 14
click at [113, 34] on input "text" at bounding box center [117, 35] width 166 height 14
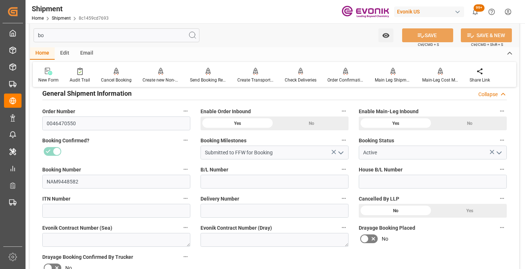
scroll to position [15, 0]
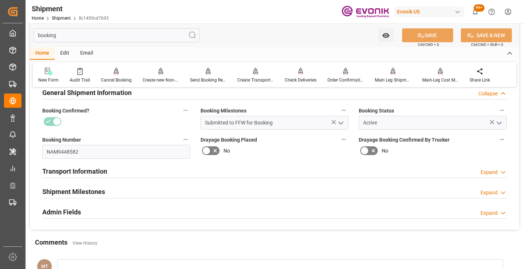
type input "booking"
click at [85, 189] on h2 "Shipment Milestones" at bounding box center [73, 192] width 63 height 10
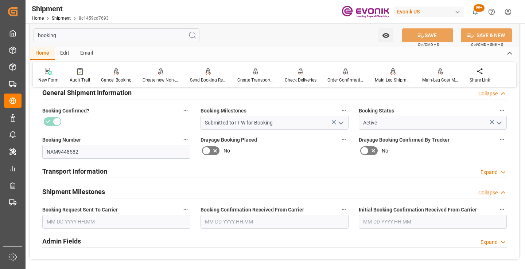
click at [110, 222] on input "text" at bounding box center [116, 222] width 148 height 14
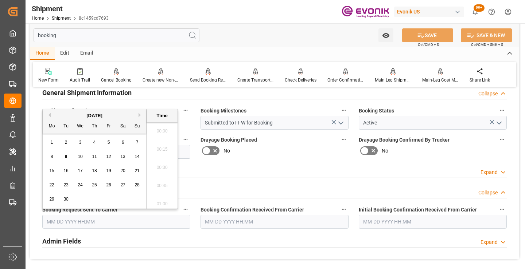
scroll to position [1187, 0]
click at [51, 158] on span "8" at bounding box center [52, 156] width 3 height 5
type input "09-08-2025 00:00"
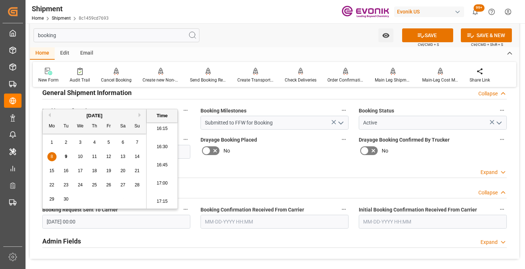
click at [249, 219] on input "text" at bounding box center [274, 222] width 148 height 14
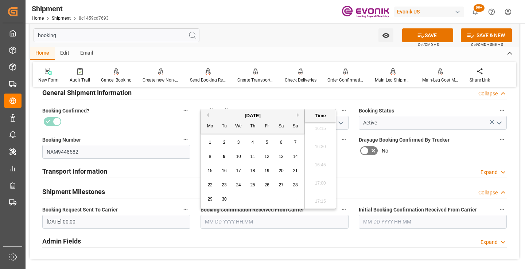
click at [223, 156] on span "9" at bounding box center [224, 156] width 3 height 5
type input "[DATE] 00:00"
click at [409, 35] on button "SAVE" at bounding box center [427, 35] width 51 height 14
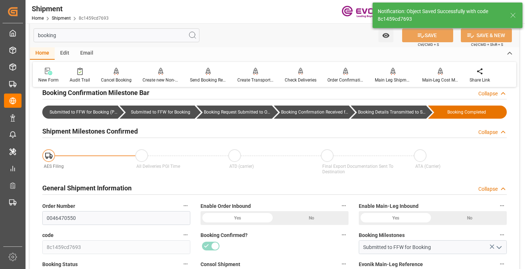
type input "Booking Details Transmitted to SAP"
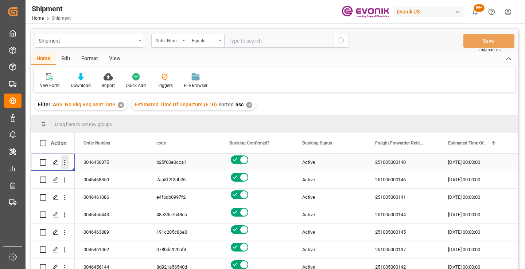
click at [65, 163] on icon "open menu" at bounding box center [64, 162] width 1 height 5
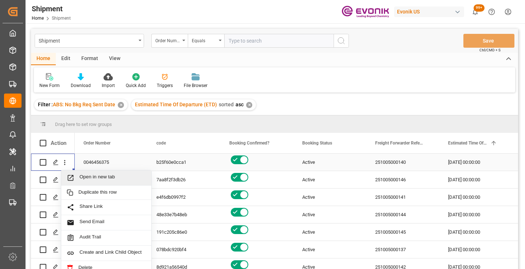
click at [87, 178] on span "Open in new tab" at bounding box center [112, 178] width 66 height 8
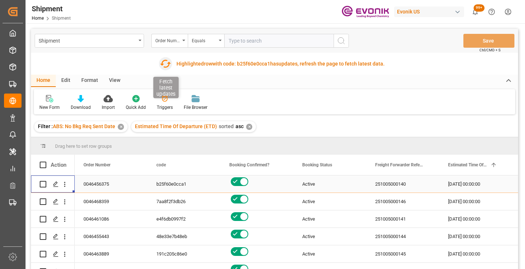
click at [161, 66] on icon "button" at bounding box center [165, 64] width 12 height 12
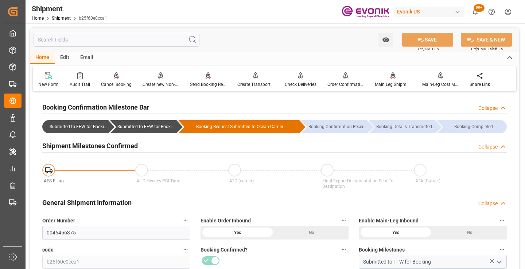
scroll to position [109, 0]
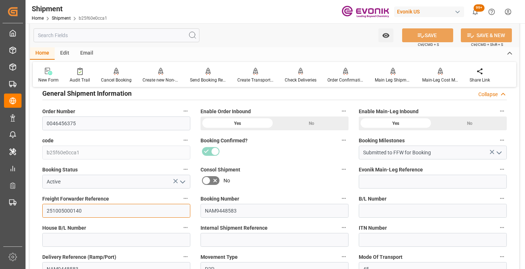
click at [67, 211] on input "251005000140" at bounding box center [116, 211] width 148 height 14
click at [129, 38] on input "text" at bounding box center [117, 35] width 166 height 14
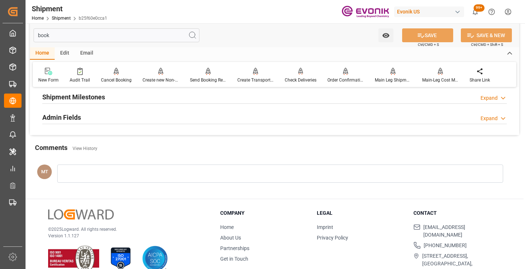
scroll to position [15, 0]
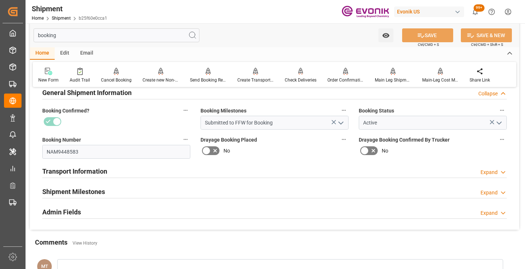
type input "booking"
click at [110, 194] on div "Shipment Milestones Expand" at bounding box center [274, 191] width 464 height 14
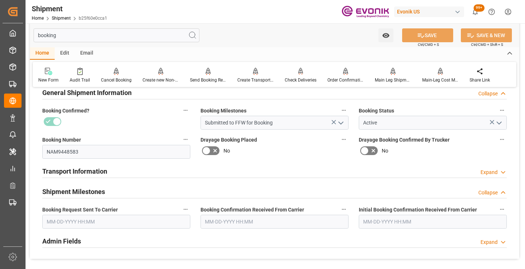
click at [101, 222] on input "text" at bounding box center [116, 222] width 148 height 14
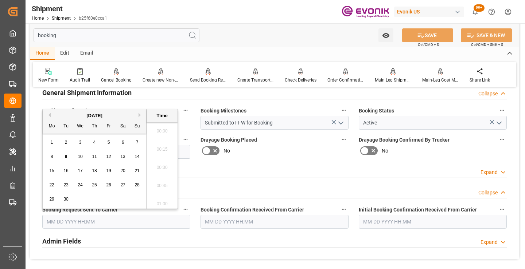
scroll to position [1187, 0]
click at [52, 156] on span "8" at bounding box center [52, 156] width 3 height 5
type input "09-08-2025 00:00"
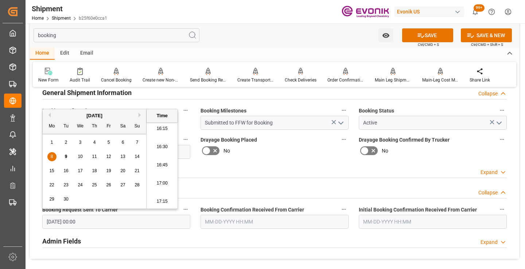
click at [220, 219] on input "text" at bounding box center [274, 222] width 148 height 14
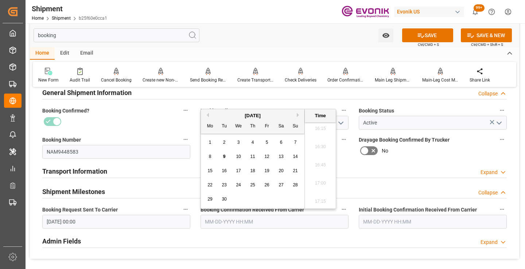
click at [222, 158] on div "9" at bounding box center [224, 157] width 9 height 9
type input "[DATE] 00:00"
click at [413, 36] on button "SAVE" at bounding box center [427, 35] width 51 height 14
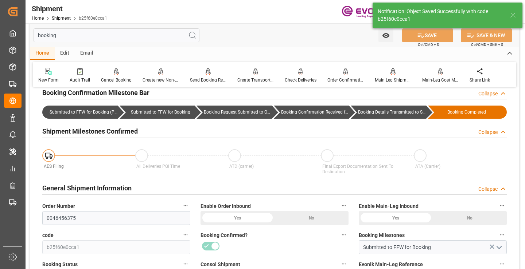
type input "Booking Details Transmitted to SAP"
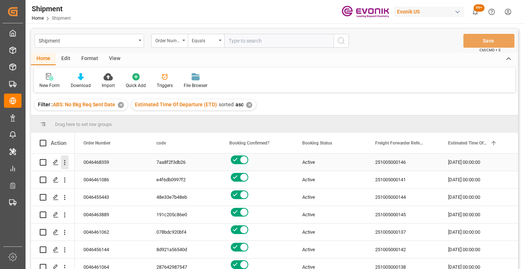
click at [66, 164] on icon "open menu" at bounding box center [65, 163] width 8 height 8
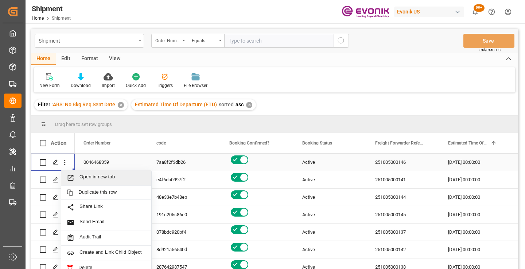
click at [97, 177] on span "Open in new tab" at bounding box center [112, 178] width 66 height 8
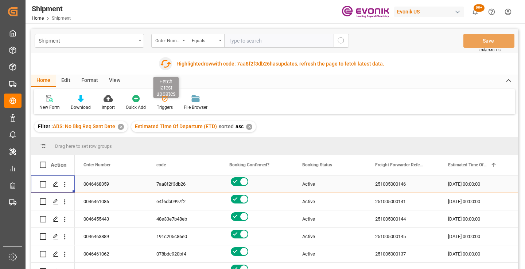
click at [166, 64] on icon "button" at bounding box center [166, 64] width 12 height 12
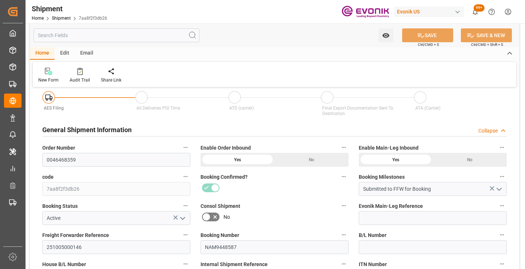
scroll to position [109, 0]
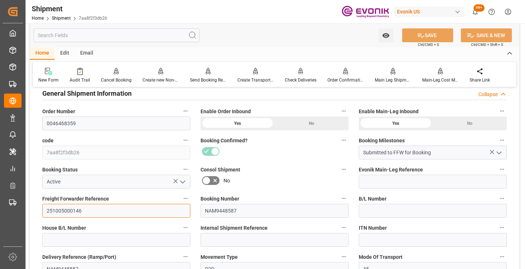
click at [69, 210] on input "251005000146" at bounding box center [116, 211] width 148 height 14
click at [133, 36] on input "text" at bounding box center [117, 35] width 166 height 14
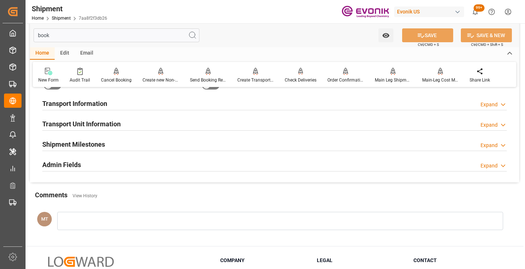
scroll to position [15, 0]
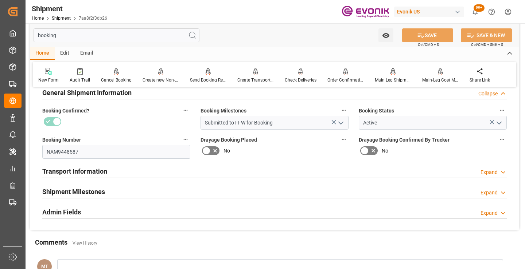
type input "booking"
click at [108, 186] on div "Shipment Milestones Expand" at bounding box center [274, 191] width 464 height 14
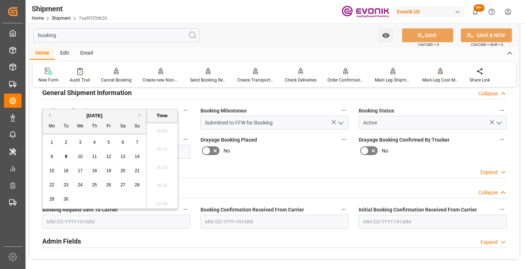
click at [94, 217] on input "text" at bounding box center [116, 222] width 148 height 14
click at [65, 158] on span "9" at bounding box center [66, 156] width 3 height 5
type input "09-09-2025 00:00"
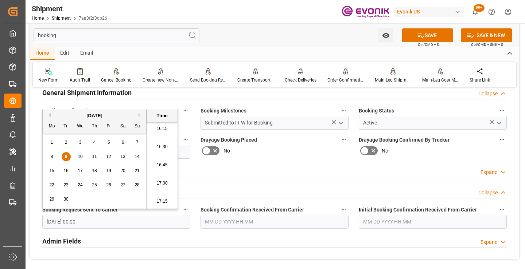
click at [232, 224] on input "text" at bounding box center [274, 222] width 148 height 14
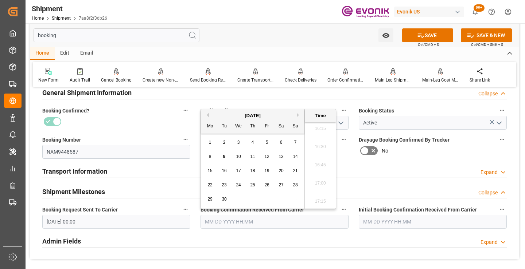
click at [225, 156] on span "9" at bounding box center [224, 156] width 3 height 5
type input "09-09-2025 00:00"
click at [425, 33] on button "SAVE" at bounding box center [427, 35] width 51 height 14
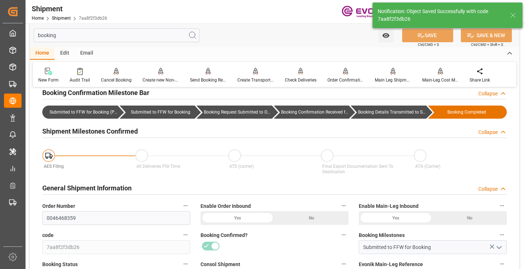
type input "Booking Details Transmitted to SAP"
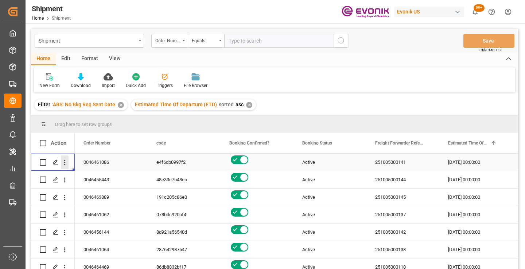
click at [65, 165] on icon "open menu" at bounding box center [64, 162] width 1 height 5
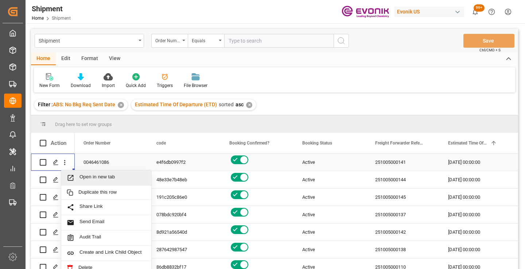
click at [105, 175] on span "Open in new tab" at bounding box center [112, 178] width 66 height 8
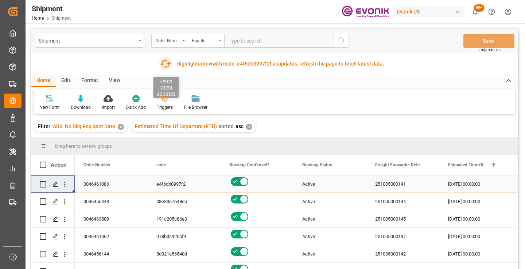
click at [163, 64] on icon "button" at bounding box center [165, 64] width 11 height 8
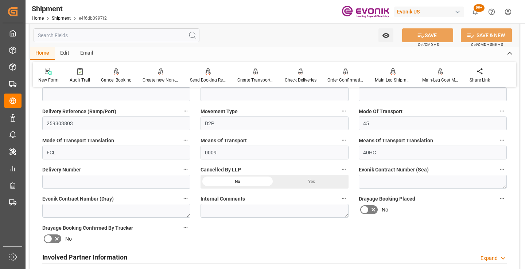
scroll to position [109, 0]
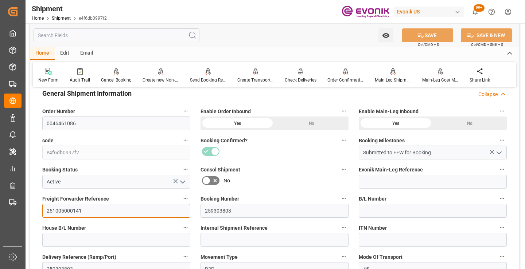
click at [63, 209] on input "251005000141" at bounding box center [116, 211] width 148 height 14
click at [133, 35] on input "text" at bounding box center [117, 35] width 166 height 14
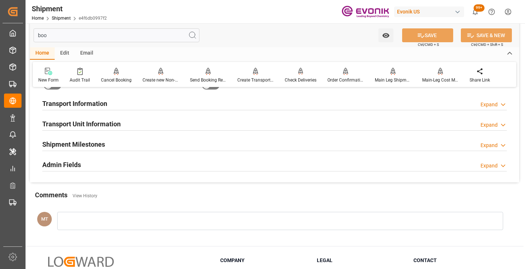
scroll to position [15, 0]
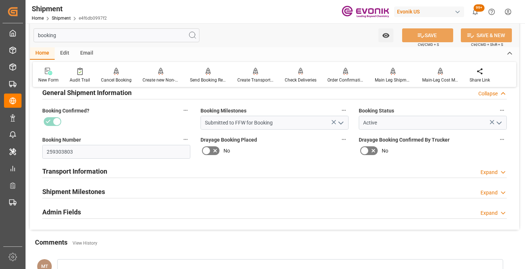
type input "booking"
click at [93, 184] on div "Shipment Milestones" at bounding box center [73, 191] width 63 height 14
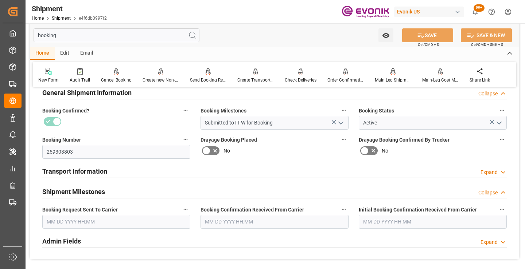
click at [112, 224] on input "text" at bounding box center [116, 222] width 148 height 14
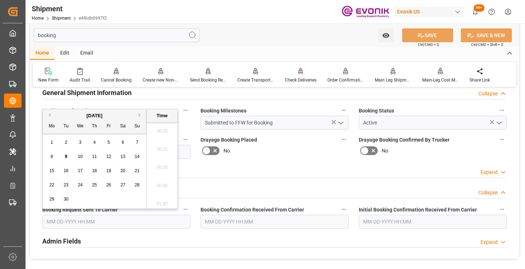
scroll to position [1187, 0]
click at [65, 159] on span "9" at bounding box center [66, 156] width 3 height 5
type input "[DATE] 00:00"
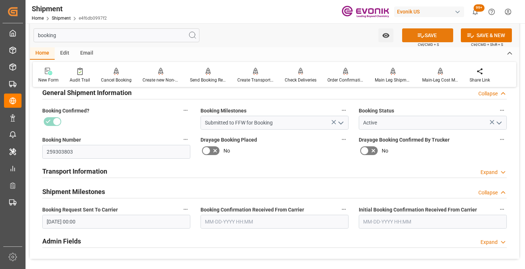
click at [419, 35] on icon at bounding box center [421, 36] width 8 height 8
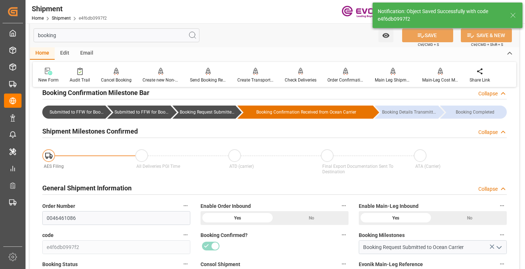
type input "Booking Request Submitted to Ocean Carrier"
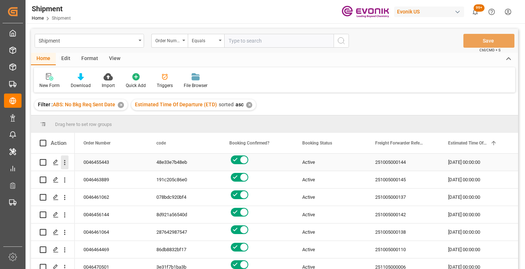
click at [65, 160] on icon "open menu" at bounding box center [65, 163] width 8 height 8
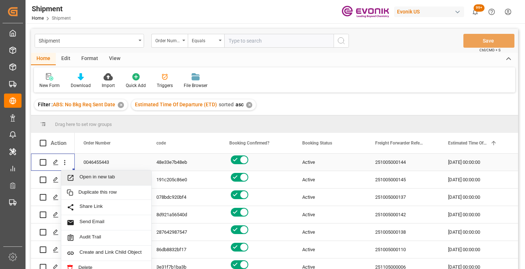
click at [99, 179] on span "Open in new tab" at bounding box center [112, 178] width 66 height 8
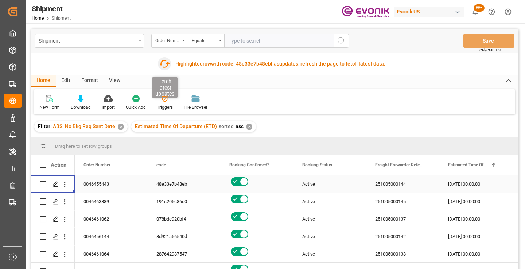
click at [165, 65] on icon "button" at bounding box center [165, 64] width 12 height 12
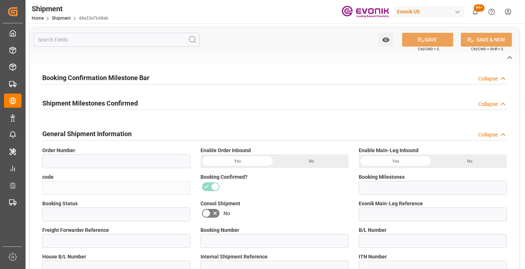
type input "0046455443"
type input "48e33e7b48eb"
type input "Submitted to FFW for Booking"
type input "Active"
type input "251005000144"
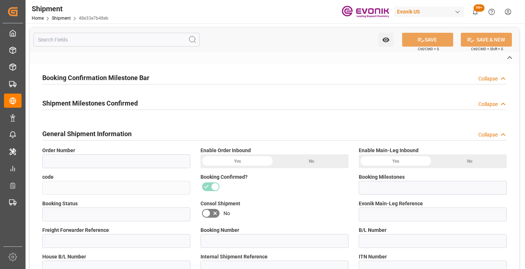
type input "RICFHD881500"
type input "D2P"
type input "45"
type input "FCL"
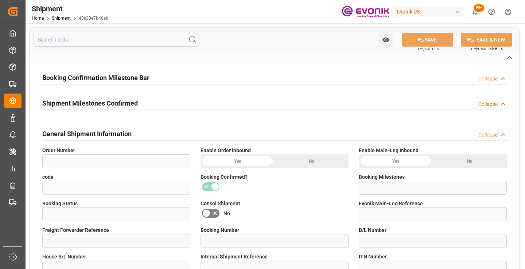
type input "0009"
type input "40HC"
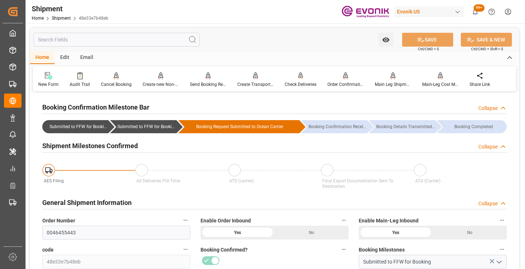
scroll to position [73, 0]
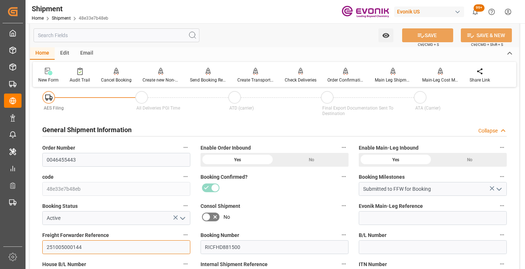
click at [71, 246] on input "251005000144" at bounding box center [116, 248] width 148 height 14
click at [148, 34] on input "text" at bounding box center [117, 35] width 166 height 14
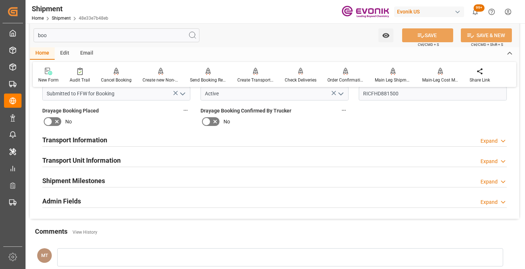
scroll to position [0, 0]
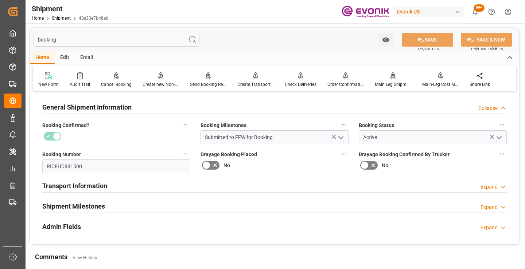
type input "booking"
click at [108, 208] on div "Shipment Milestones Expand" at bounding box center [274, 206] width 464 height 14
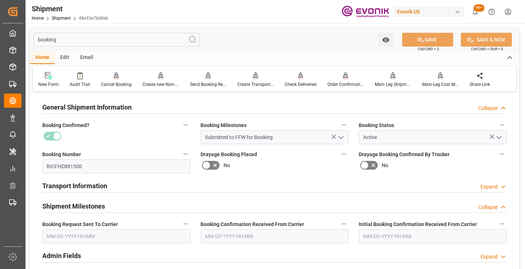
click at [98, 230] on input "text" at bounding box center [116, 237] width 148 height 14
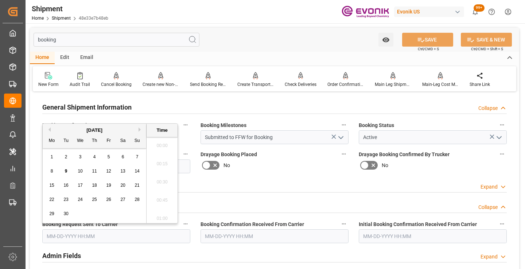
scroll to position [1187, 0]
click at [64, 171] on div "9" at bounding box center [66, 171] width 9 height 9
type input "09-09-2025 00:00"
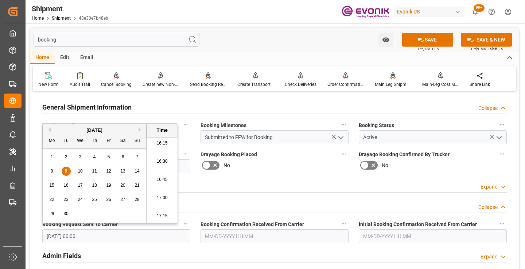
click at [244, 237] on input "text" at bounding box center [274, 237] width 148 height 14
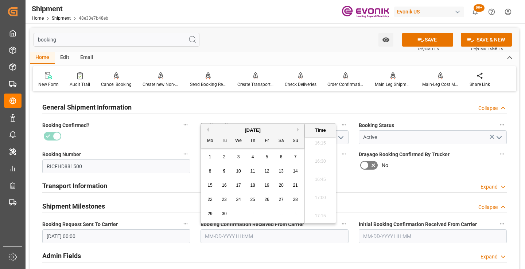
click at [223, 171] on span "9" at bounding box center [224, 171] width 3 height 5
type input "09-09-2025 00:00"
click at [412, 36] on button "SAVE" at bounding box center [427, 40] width 51 height 14
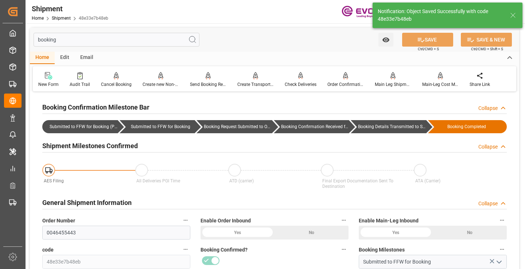
type input "Booking Details Transmitted to SAP"
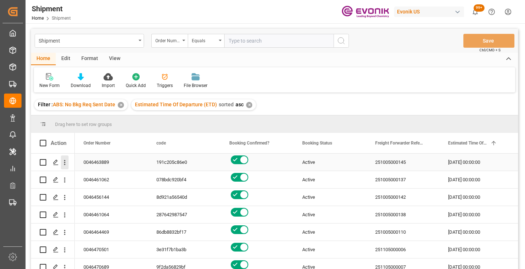
click at [64, 165] on icon "open menu" at bounding box center [65, 163] width 8 height 8
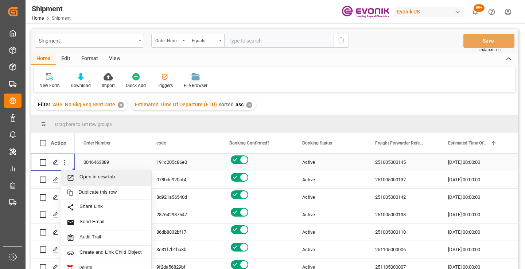
click at [95, 180] on span "Open in new tab" at bounding box center [112, 178] width 66 height 8
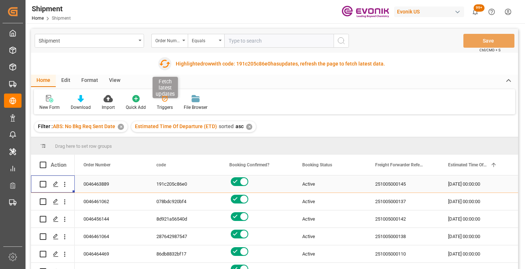
click at [163, 65] on icon "button" at bounding box center [165, 64] width 12 height 12
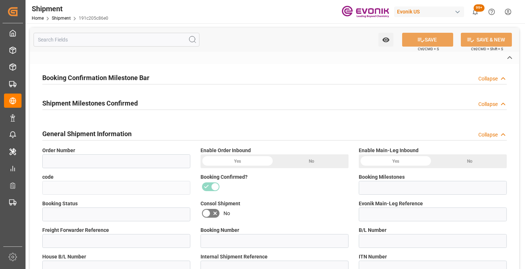
type input "0046463889"
type input "191c205c86e0"
type input "Submitted to FFW for Booking"
type input "Active"
type input "251005000145"
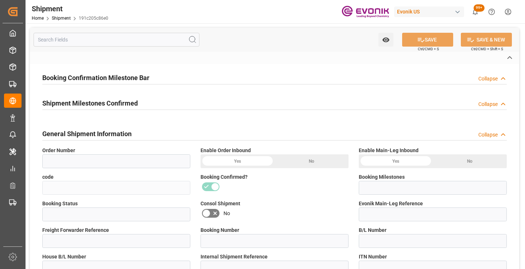
type input "NAM9448585"
type input "D2P"
type input "45"
type input "FCL"
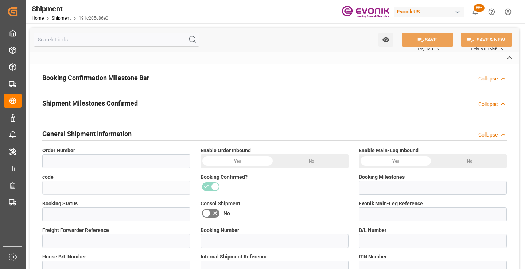
type input "0009"
type input "40HC"
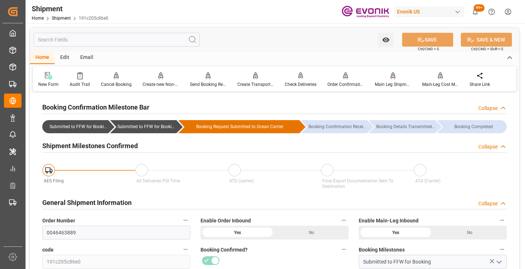
scroll to position [73, 0]
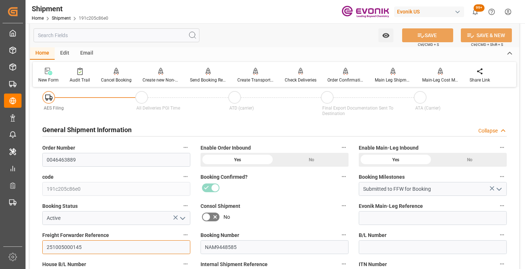
click at [70, 248] on input "251005000145" at bounding box center [116, 248] width 148 height 14
click at [129, 34] on input "text" at bounding box center [117, 35] width 166 height 14
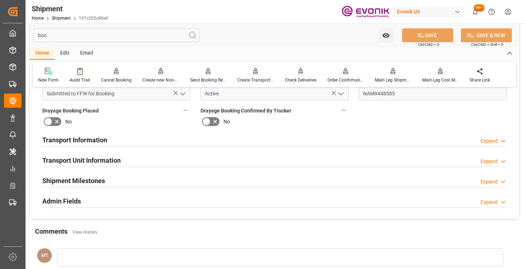
scroll to position [0, 0]
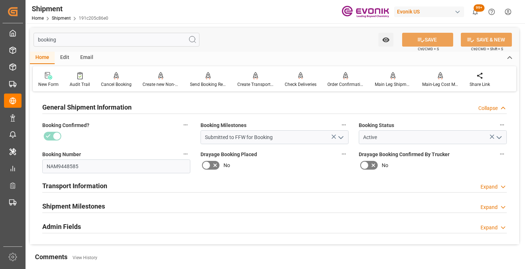
type input "booking"
click at [102, 204] on h2 "Shipment Milestones" at bounding box center [73, 207] width 63 height 10
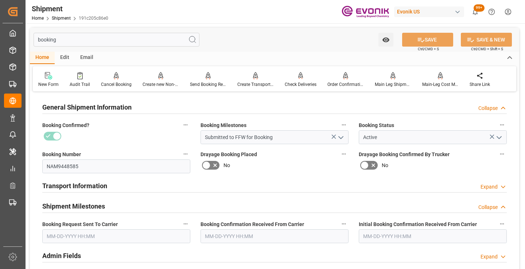
click at [108, 233] on input "text" at bounding box center [116, 237] width 148 height 14
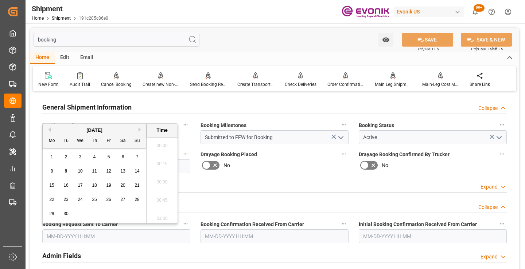
scroll to position [1187, 0]
click at [64, 169] on div "9" at bounding box center [66, 171] width 9 height 9
type input "[DATE] 00:00"
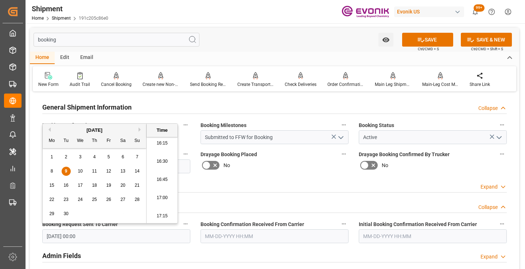
click at [213, 236] on input "text" at bounding box center [274, 237] width 148 height 14
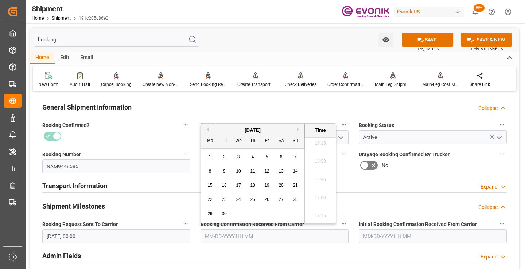
click at [225, 171] on span "9" at bounding box center [224, 171] width 3 height 5
type input "[DATE] 00:00"
click at [432, 36] on button "SAVE" at bounding box center [427, 40] width 51 height 14
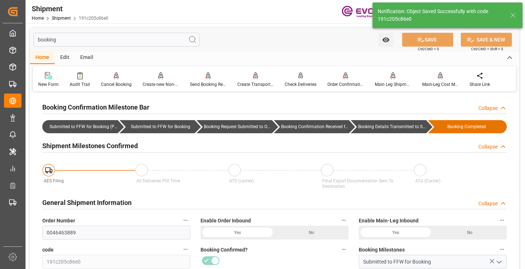
type input "Booking Details Transmitted to SAP"
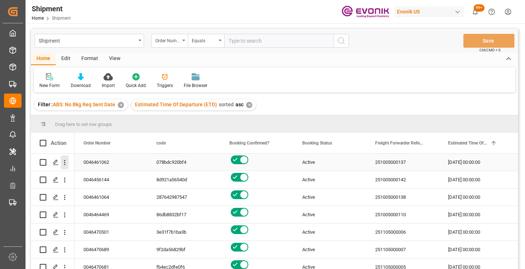
click at [64, 164] on icon "open menu" at bounding box center [65, 163] width 8 height 8
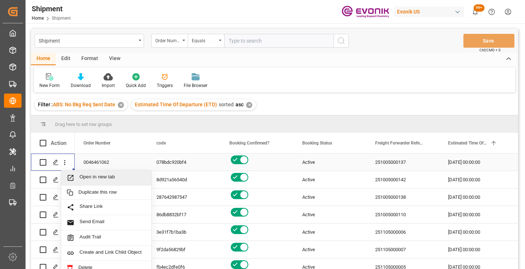
click at [93, 178] on span "Open in new tab" at bounding box center [112, 178] width 66 height 8
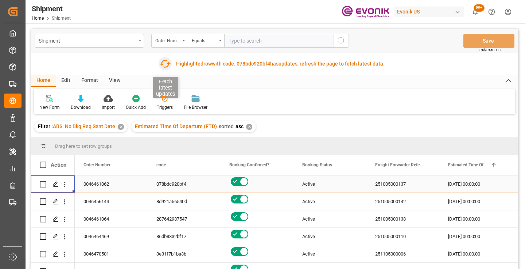
click at [163, 65] on icon "button" at bounding box center [165, 64] width 12 height 12
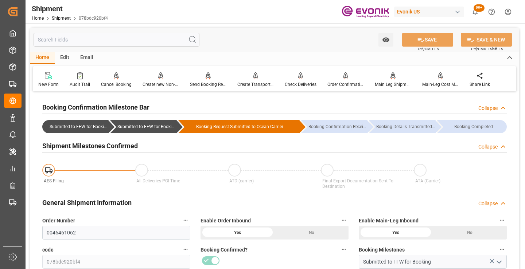
scroll to position [219, 0]
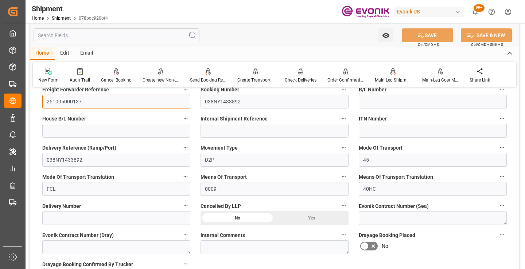
click at [70, 101] on input "251005000137" at bounding box center [116, 102] width 148 height 14
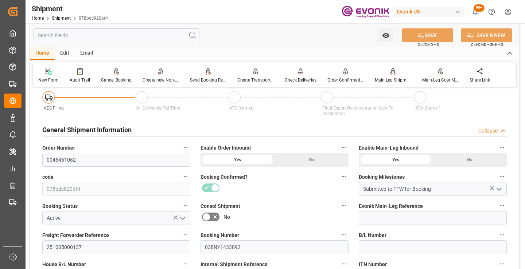
click at [138, 39] on input "text" at bounding box center [117, 35] width 166 height 14
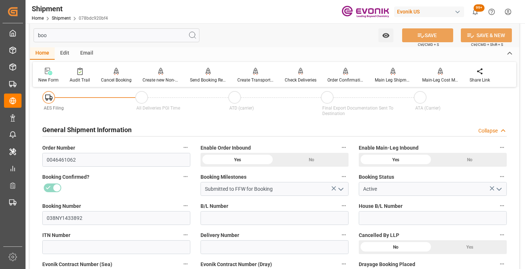
scroll to position [0, 0]
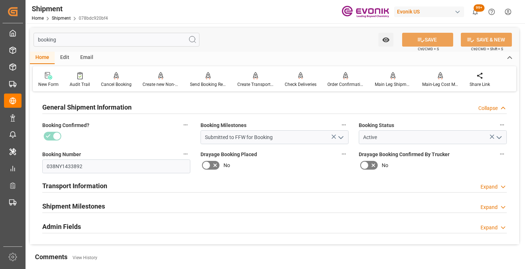
type input "booking"
click at [112, 203] on div "Shipment Milestones Expand" at bounding box center [274, 206] width 464 height 14
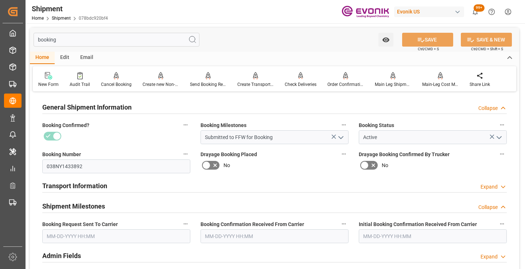
click at [133, 236] on input "text" at bounding box center [116, 237] width 148 height 14
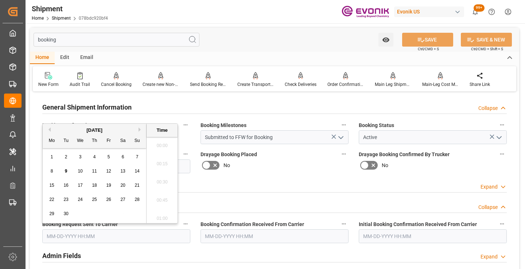
scroll to position [1187, 0]
click at [53, 169] on div "8" at bounding box center [51, 171] width 9 height 9
type input "[DATE] 00:00"
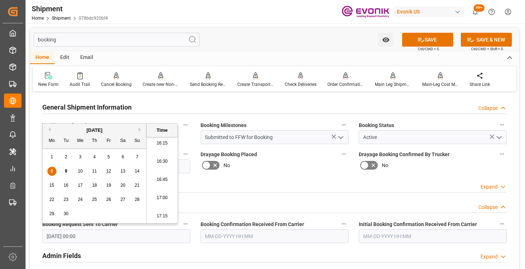
click at [247, 235] on input "text" at bounding box center [274, 237] width 148 height 14
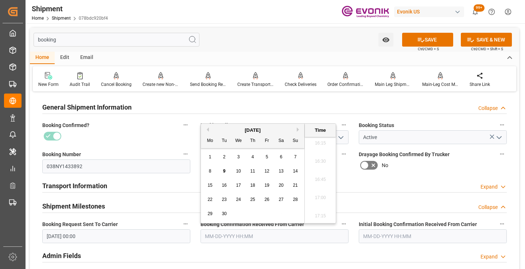
click at [226, 170] on div "9" at bounding box center [224, 171] width 9 height 9
type input "[DATE] 00:00"
click at [417, 39] on icon at bounding box center [421, 40] width 8 height 8
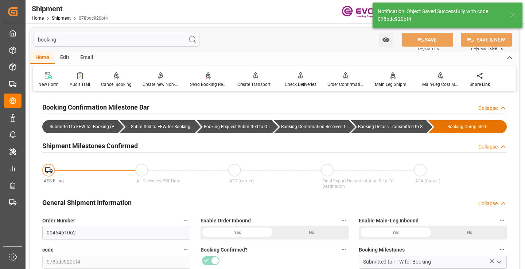
type input "Booking Details Transmitted to SAP"
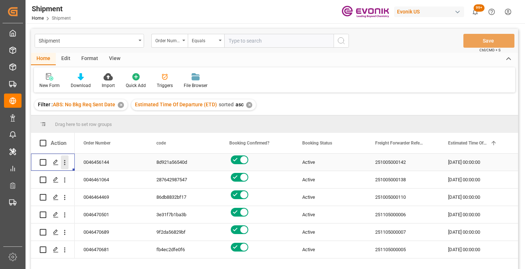
click at [65, 162] on icon "open menu" at bounding box center [65, 163] width 8 height 8
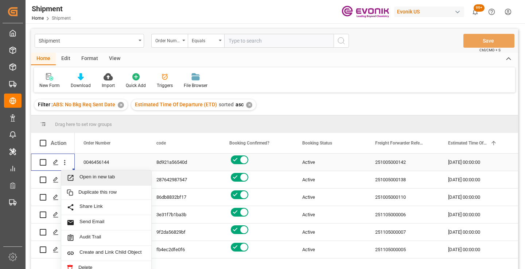
click at [82, 177] on span "Open in new tab" at bounding box center [112, 178] width 66 height 8
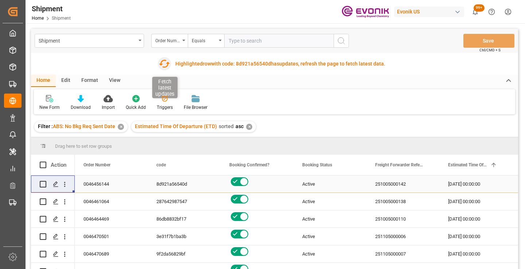
click at [167, 63] on icon "button" at bounding box center [165, 64] width 12 height 12
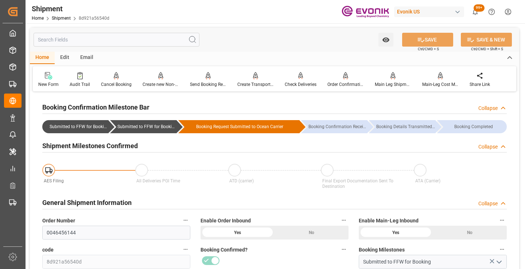
scroll to position [109, 0]
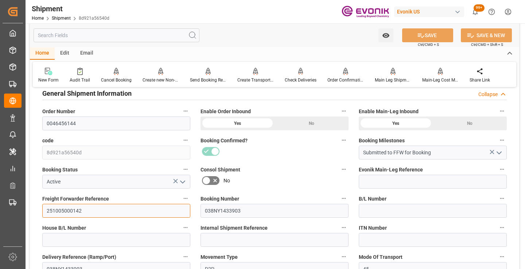
click at [72, 210] on input "251005000142" at bounding box center [116, 211] width 148 height 14
click at [133, 35] on input "text" at bounding box center [117, 35] width 166 height 14
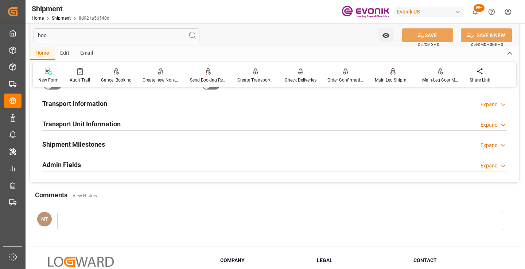
scroll to position [15, 0]
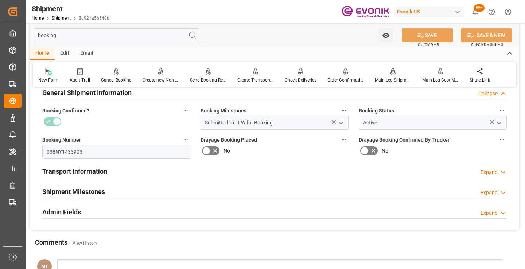
type input "booking"
click at [117, 187] on div "Shipment Milestones Expand" at bounding box center [274, 191] width 464 height 14
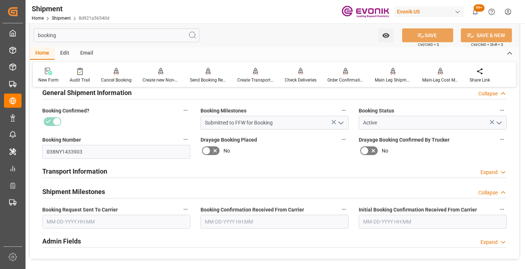
click at [111, 226] on input "text" at bounding box center [116, 222] width 148 height 14
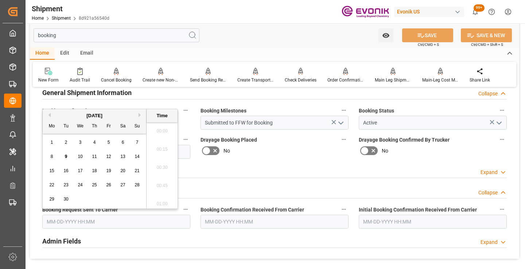
scroll to position [1187, 0]
click at [65, 157] on span "9" at bounding box center [66, 156] width 3 height 5
type input "09-09-2025 00:00"
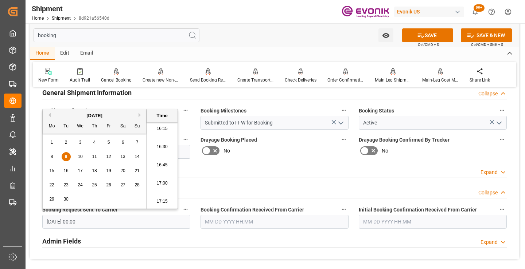
click at [236, 225] on input "text" at bounding box center [274, 222] width 148 height 14
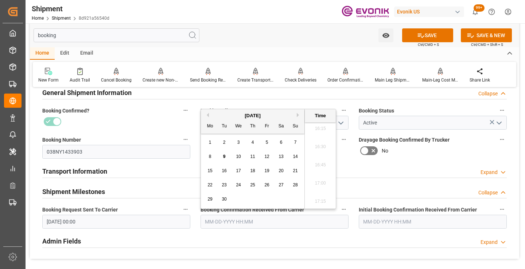
click at [224, 158] on span "9" at bounding box center [224, 156] width 3 height 5
type input "09-09-2025 00:00"
click at [421, 32] on icon at bounding box center [421, 36] width 8 height 8
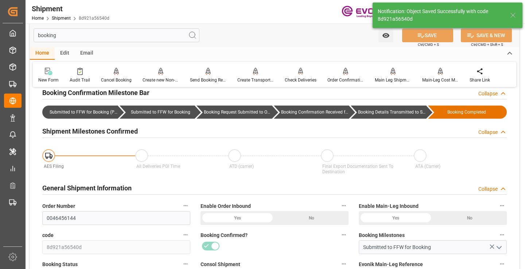
type input "Booking Details Transmitted to SAP"
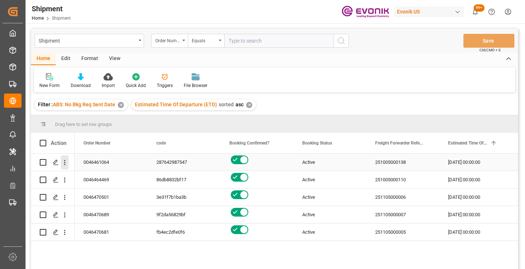
click at [66, 165] on icon "open menu" at bounding box center [65, 163] width 8 height 8
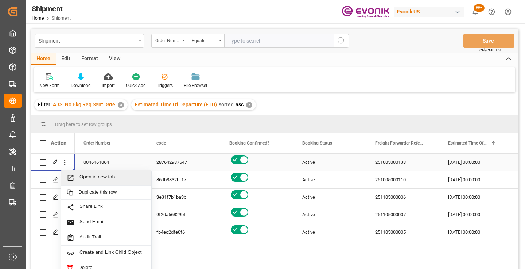
click at [97, 179] on span "Open in new tab" at bounding box center [112, 178] width 66 height 8
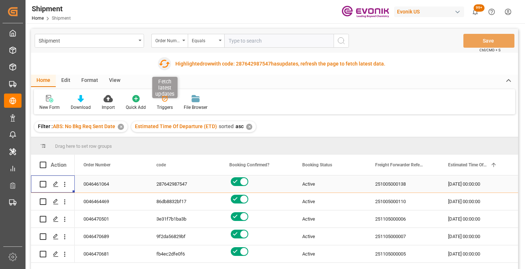
click at [164, 60] on icon "button" at bounding box center [164, 64] width 11 height 8
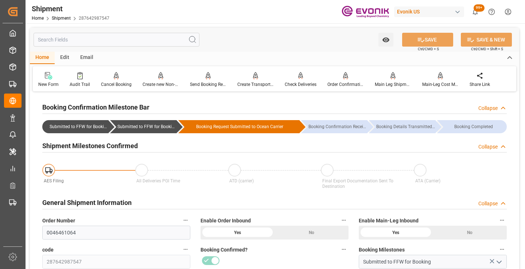
scroll to position [73, 0]
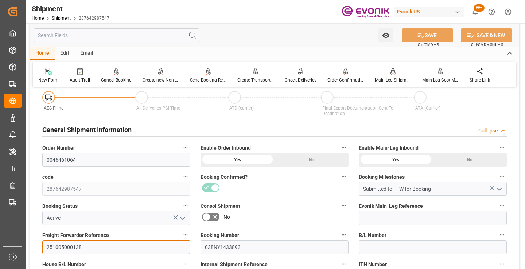
click at [69, 246] on input "251005000138" at bounding box center [116, 248] width 148 height 14
click at [139, 34] on input "text" at bounding box center [117, 35] width 166 height 14
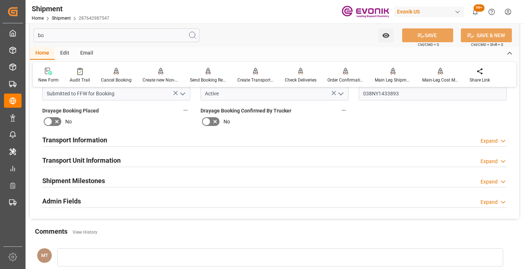
scroll to position [0, 0]
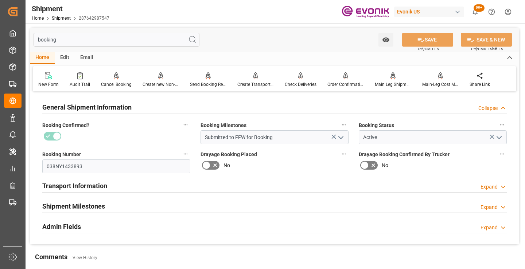
type input "booking"
click at [110, 202] on div "Shipment Milestones Expand" at bounding box center [274, 206] width 464 height 14
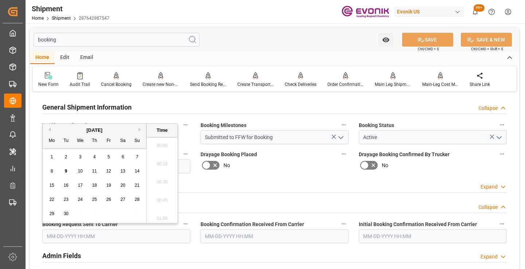
click at [94, 231] on input "text" at bounding box center [116, 237] width 148 height 14
click at [51, 173] on span "8" at bounding box center [52, 171] width 3 height 5
type input "09-08-2025 00:00"
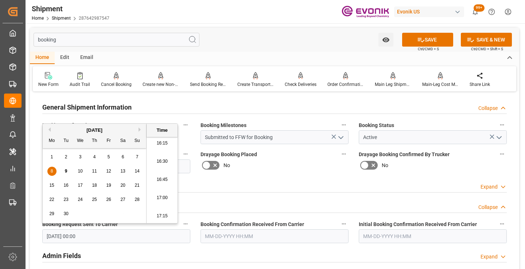
click at [231, 238] on input "text" at bounding box center [274, 237] width 148 height 14
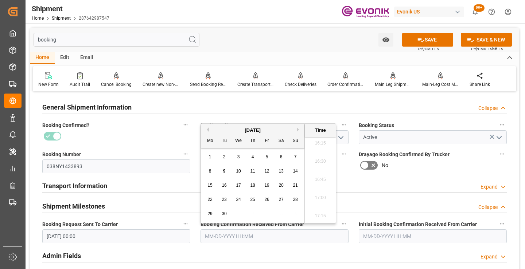
click at [222, 170] on div "9" at bounding box center [224, 171] width 9 height 9
type input "09-09-2025 00:00"
click at [405, 39] on button "SAVE" at bounding box center [427, 40] width 51 height 14
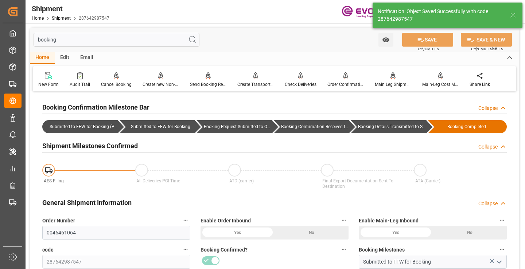
type input "Booking Details Transmitted to SAP"
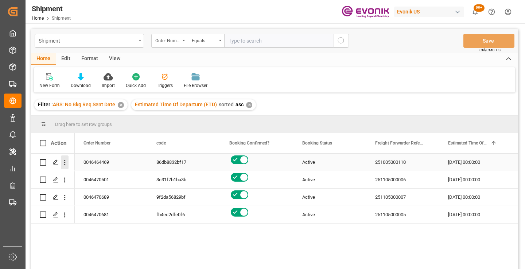
click at [64, 162] on icon "open menu" at bounding box center [65, 163] width 8 height 8
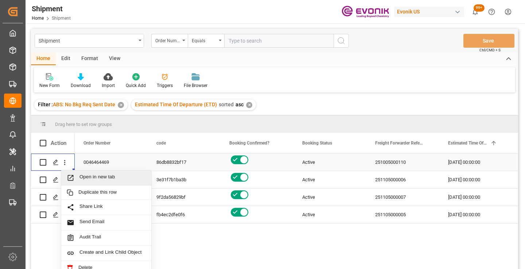
click at [89, 177] on span "Open in new tab" at bounding box center [112, 178] width 66 height 8
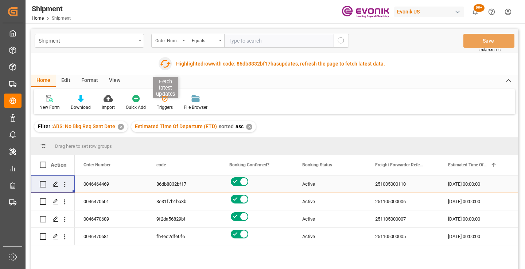
click at [164, 63] on icon "button" at bounding box center [165, 64] width 12 height 12
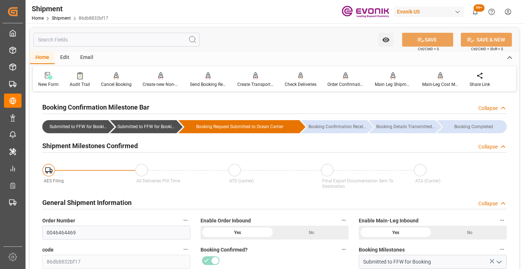
scroll to position [182, 0]
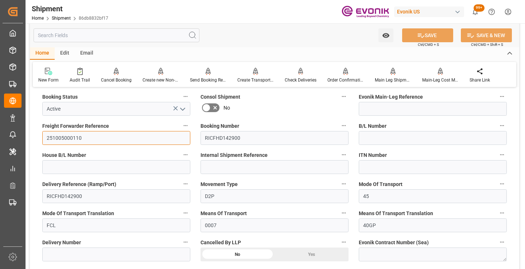
click at [69, 135] on input "251005000110" at bounding box center [116, 138] width 148 height 14
click at [119, 37] on input "text" at bounding box center [117, 35] width 166 height 14
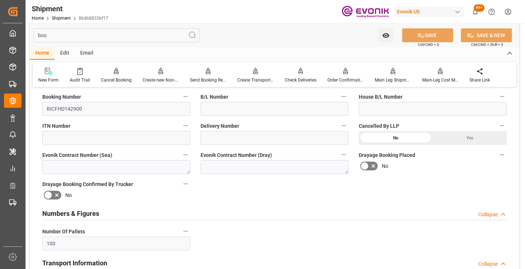
scroll to position [87, 0]
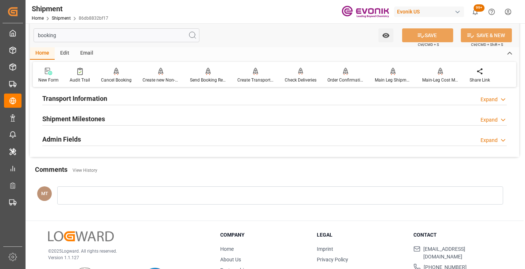
type input "booking"
click at [107, 120] on div "Shipment Milestones Expand" at bounding box center [274, 119] width 464 height 14
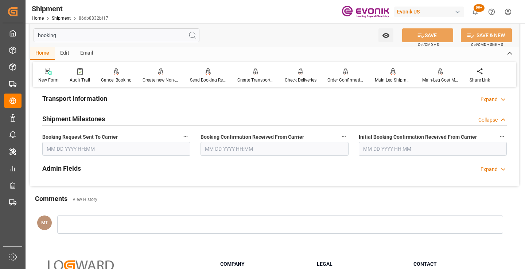
click at [97, 148] on input "text" at bounding box center [116, 149] width 148 height 14
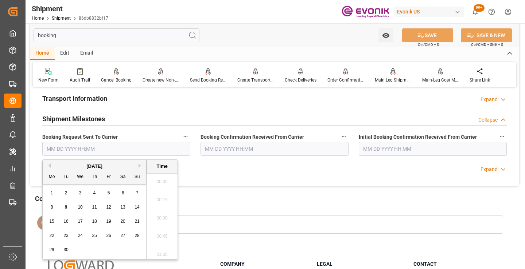
scroll to position [1187, 0]
click at [52, 207] on span "8" at bounding box center [52, 207] width 3 height 5
type input "09-08-2025 00:00"
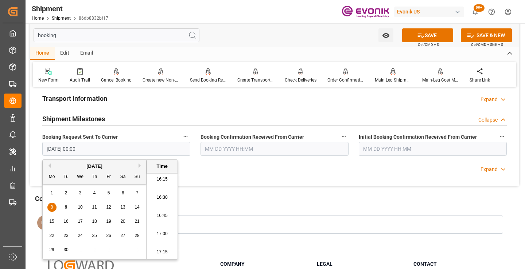
click at [212, 152] on input "text" at bounding box center [274, 149] width 148 height 14
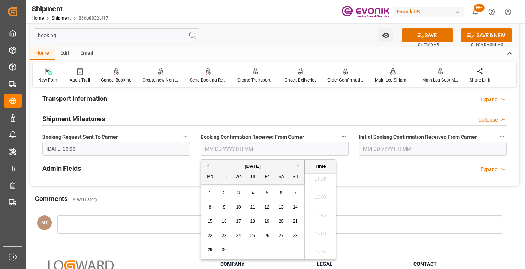
click at [211, 209] on div "8" at bounding box center [210, 207] width 9 height 9
type input "09-08-2025 00:00"
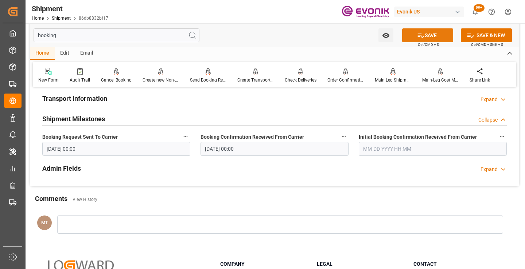
click at [440, 34] on button "SAVE" at bounding box center [427, 35] width 51 height 14
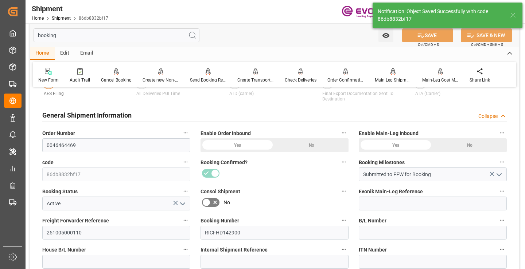
type input "Booking Details Transmitted to SAP"
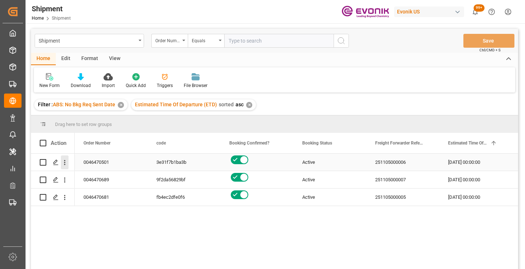
click at [64, 162] on icon "open menu" at bounding box center [65, 163] width 8 height 8
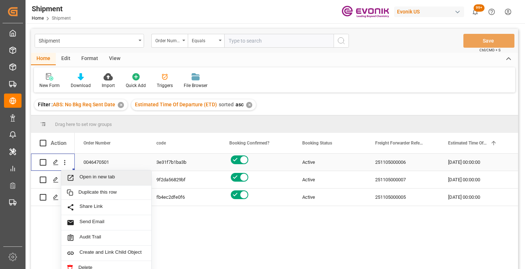
click at [90, 179] on span "Open in new tab" at bounding box center [112, 178] width 66 height 8
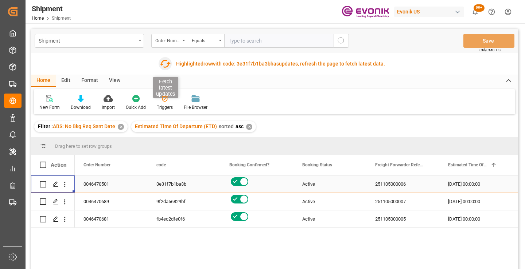
click at [165, 64] on icon "button" at bounding box center [165, 64] width 12 height 12
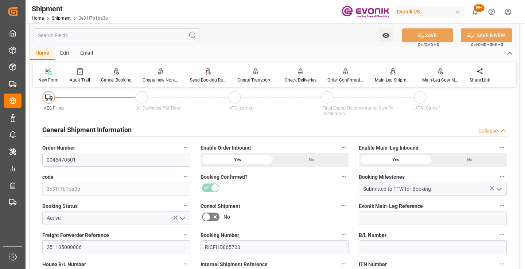
scroll to position [182, 0]
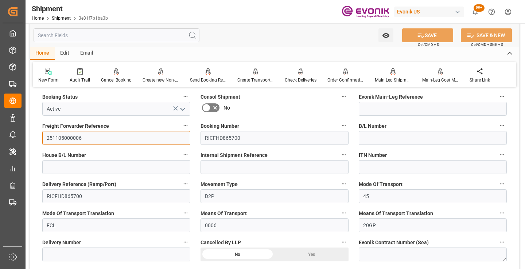
click at [62, 138] on input "251105000006" at bounding box center [116, 138] width 148 height 14
click at [119, 36] on input "text" at bounding box center [117, 35] width 166 height 14
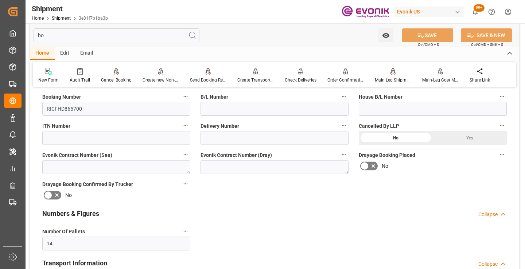
scroll to position [87, 0]
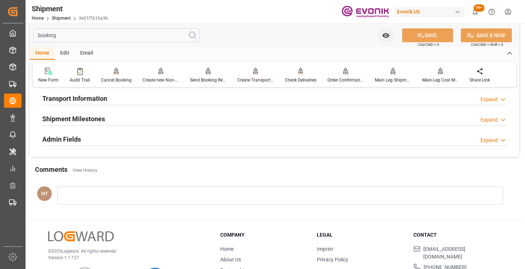
type input "booking"
click at [94, 119] on h2 "Shipment Milestones" at bounding box center [73, 119] width 63 height 10
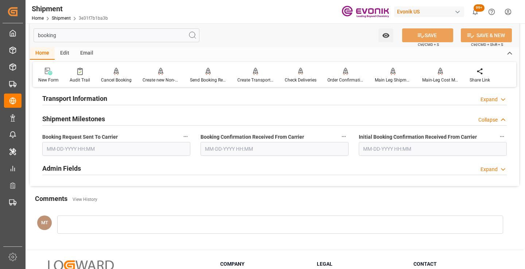
click at [93, 151] on input "text" at bounding box center [116, 149] width 148 height 14
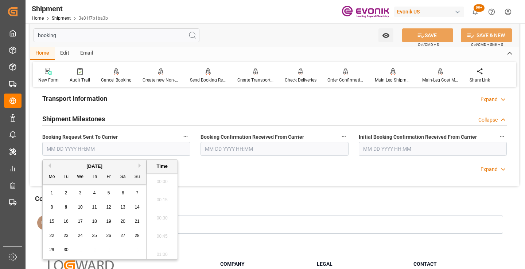
scroll to position [1187, 0]
click at [66, 206] on span "9" at bounding box center [66, 207] width 3 height 5
type input "[DATE] 00:00"
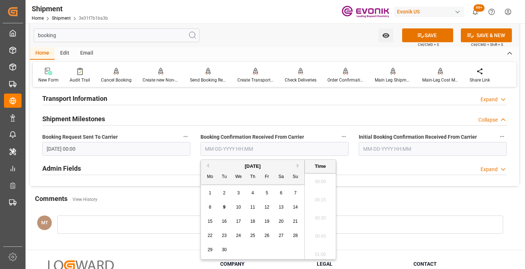
click at [251, 144] on input "text" at bounding box center [274, 149] width 148 height 14
click at [224, 208] on span "9" at bounding box center [224, 207] width 3 height 5
type input "[DATE] 00:00"
click at [420, 39] on icon at bounding box center [421, 36] width 8 height 8
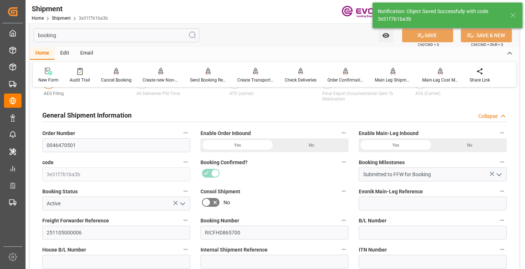
type input "Booking Details Transmitted to SAP"
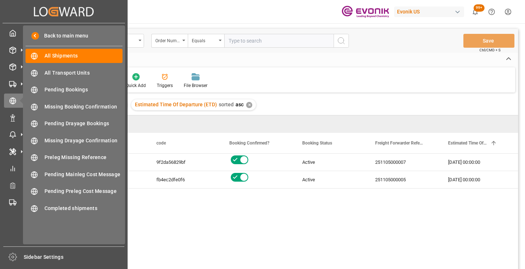
click at [65, 166] on div "Back to main menu All Shipments All Shipments All Transport Units All Transport…" at bounding box center [74, 135] width 102 height 219
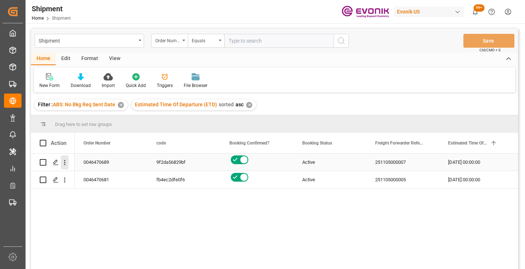
click at [65, 162] on icon "open menu" at bounding box center [65, 163] width 8 height 8
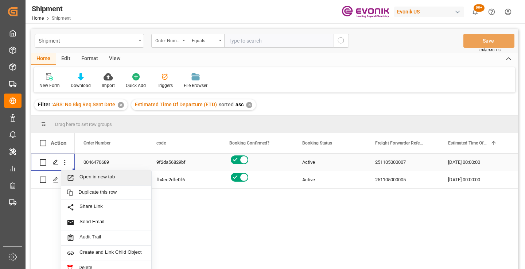
click at [87, 178] on span "Open in new tab" at bounding box center [112, 178] width 66 height 8
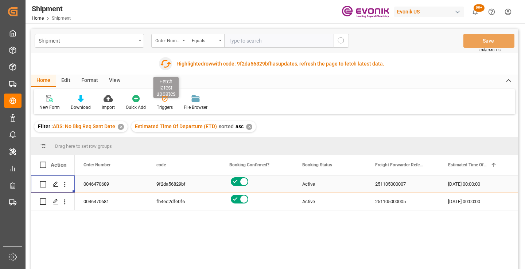
click at [167, 65] on icon "button" at bounding box center [166, 64] width 12 height 12
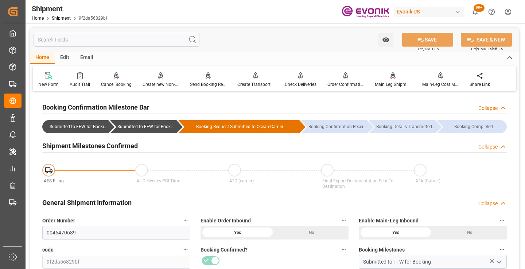
scroll to position [182, 0]
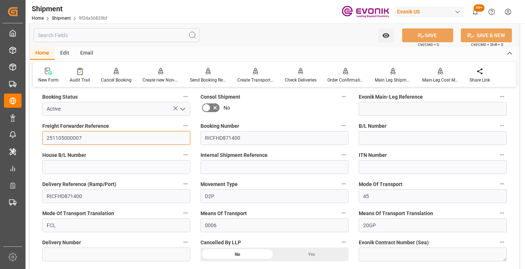
click at [71, 143] on input "251105000007" at bounding box center [116, 138] width 148 height 14
click at [70, 138] on input "251105000007" at bounding box center [116, 138] width 148 height 14
click at [130, 35] on input "text" at bounding box center [117, 35] width 166 height 14
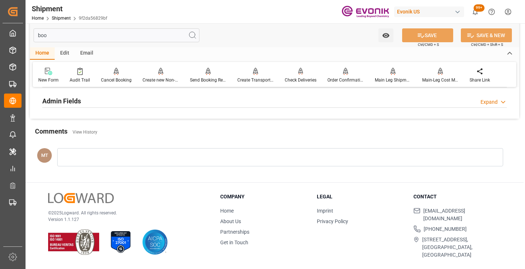
scroll to position [87, 0]
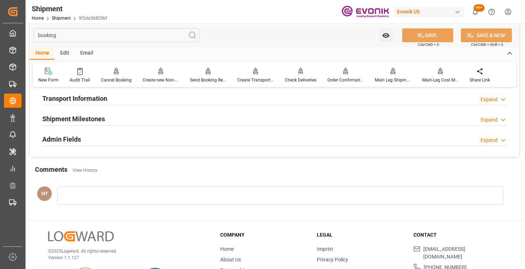
type input "booking"
click at [131, 120] on div "Shipment Milestones Expand" at bounding box center [274, 119] width 464 height 14
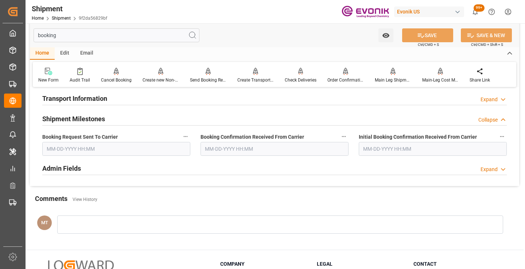
click at [89, 145] on input "text" at bounding box center [116, 149] width 148 height 14
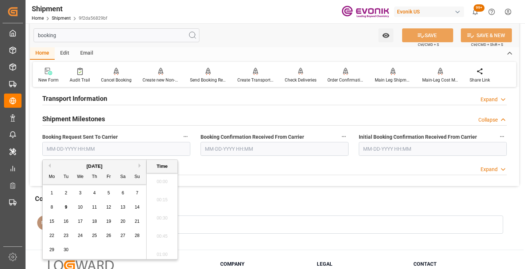
scroll to position [1187, 0]
click at [66, 208] on span "9" at bounding box center [66, 207] width 3 height 5
type input "[DATE] 00:00"
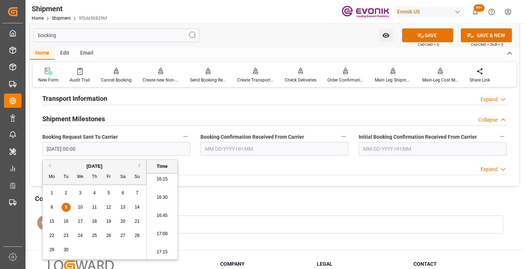
click at [242, 149] on input "text" at bounding box center [274, 149] width 148 height 14
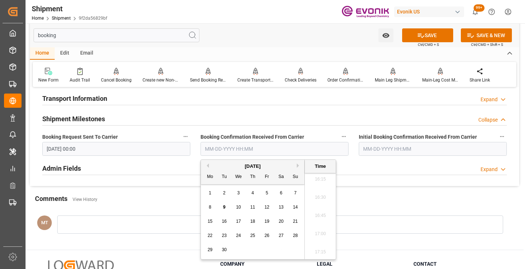
click at [224, 208] on span "9" at bounding box center [224, 207] width 3 height 5
type input "[DATE] 00:00"
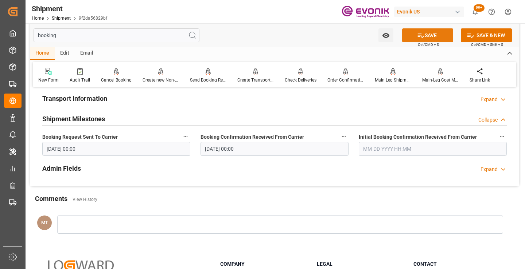
click at [423, 34] on icon at bounding box center [421, 36] width 8 height 8
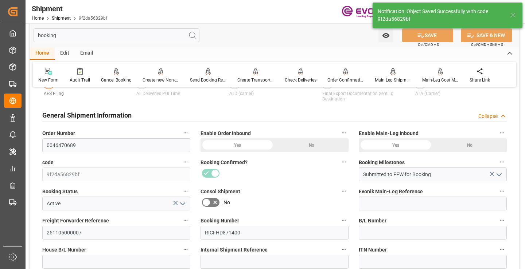
scroll to position [182, 0]
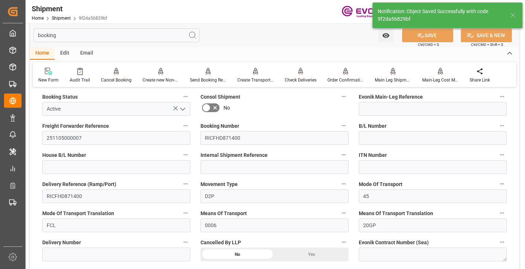
type input "Booking Details Transmitted to SAP"
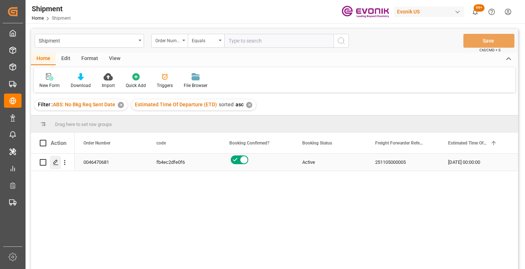
click at [58, 164] on icon "Press SPACE to select this row." at bounding box center [56, 163] width 6 height 6
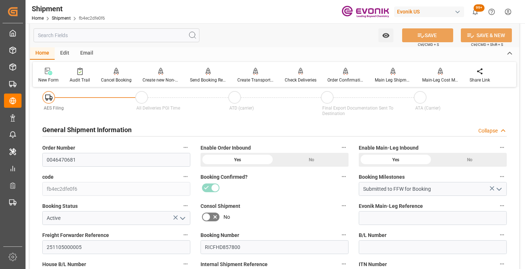
scroll to position [109, 0]
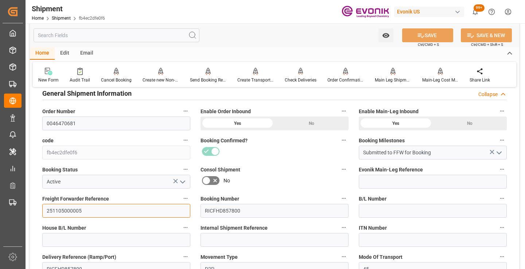
click at [70, 212] on input "251105000005" at bounding box center [116, 211] width 148 height 14
click at [140, 36] on input "text" at bounding box center [117, 35] width 166 height 14
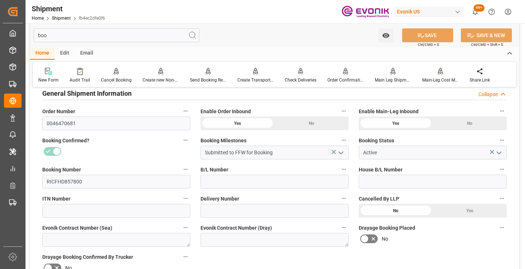
scroll to position [15, 0]
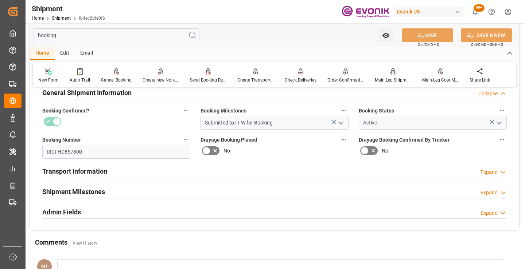
type input "booking"
click at [112, 190] on div "Shipment Milestones Expand" at bounding box center [274, 191] width 464 height 14
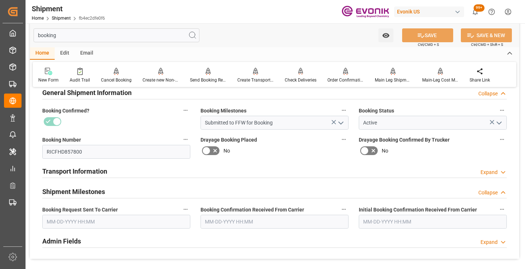
click at [93, 227] on input "text" at bounding box center [116, 222] width 148 height 14
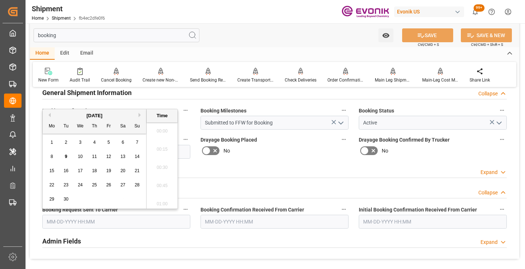
scroll to position [1187, 0]
click at [65, 155] on span "9" at bounding box center [66, 156] width 3 height 5
type input "[DATE] 00:00"
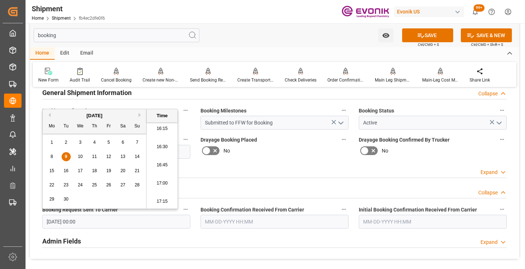
click at [238, 223] on input "text" at bounding box center [274, 222] width 148 height 14
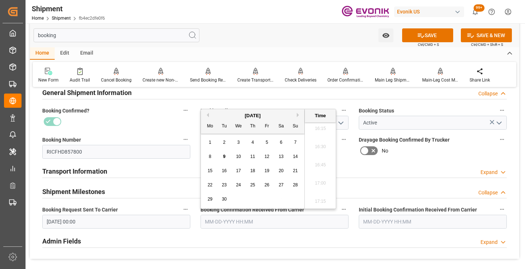
click at [223, 156] on span "9" at bounding box center [224, 156] width 3 height 5
type input "[DATE] 00:00"
click at [421, 26] on div "booking Watch Option SAVE Ctrl/CMD + S SAVE & NEW Ctrl/CMD + Shift + S" at bounding box center [274, 35] width 489 height 24
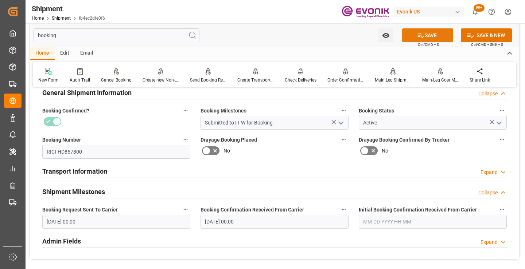
click at [413, 36] on button "SAVE" at bounding box center [427, 35] width 51 height 14
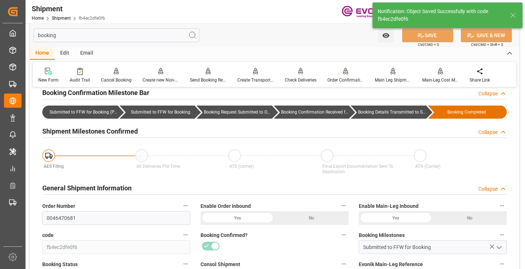
type input "Booking Details Transmitted to SAP"
